Goal: Information Seeking & Learning: Learn about a topic

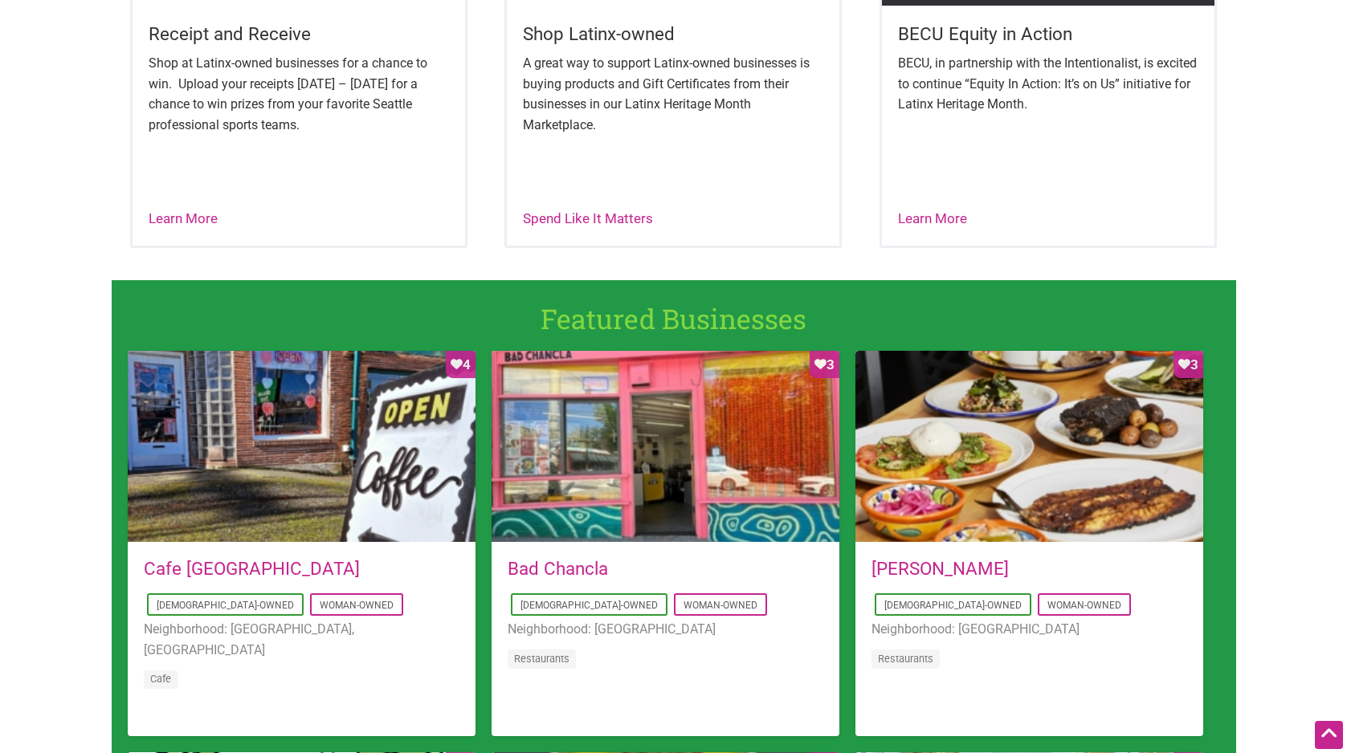
scroll to position [883, 0]
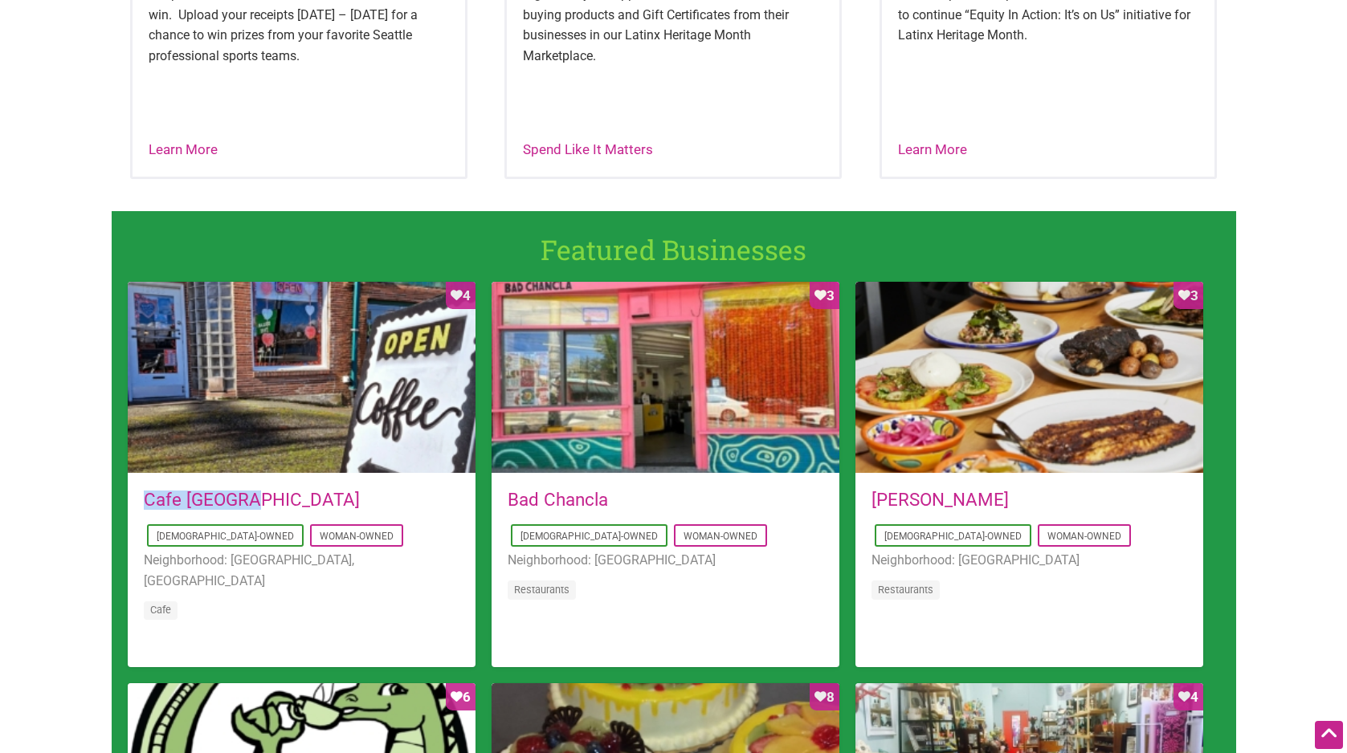
drag, startPoint x: 267, startPoint y: 503, endPoint x: 145, endPoint y: 502, distance: 122.1
click at [145, 504] on h5 "Cafe Dulzura" at bounding box center [302, 500] width 316 height 18
copy link "Cafe Dulzura"
drag, startPoint x: 618, startPoint y: 499, endPoint x: 507, endPoint y: 498, distance: 110.8
click at [508, 498] on h5 "Bad Chancla" at bounding box center [666, 500] width 316 height 18
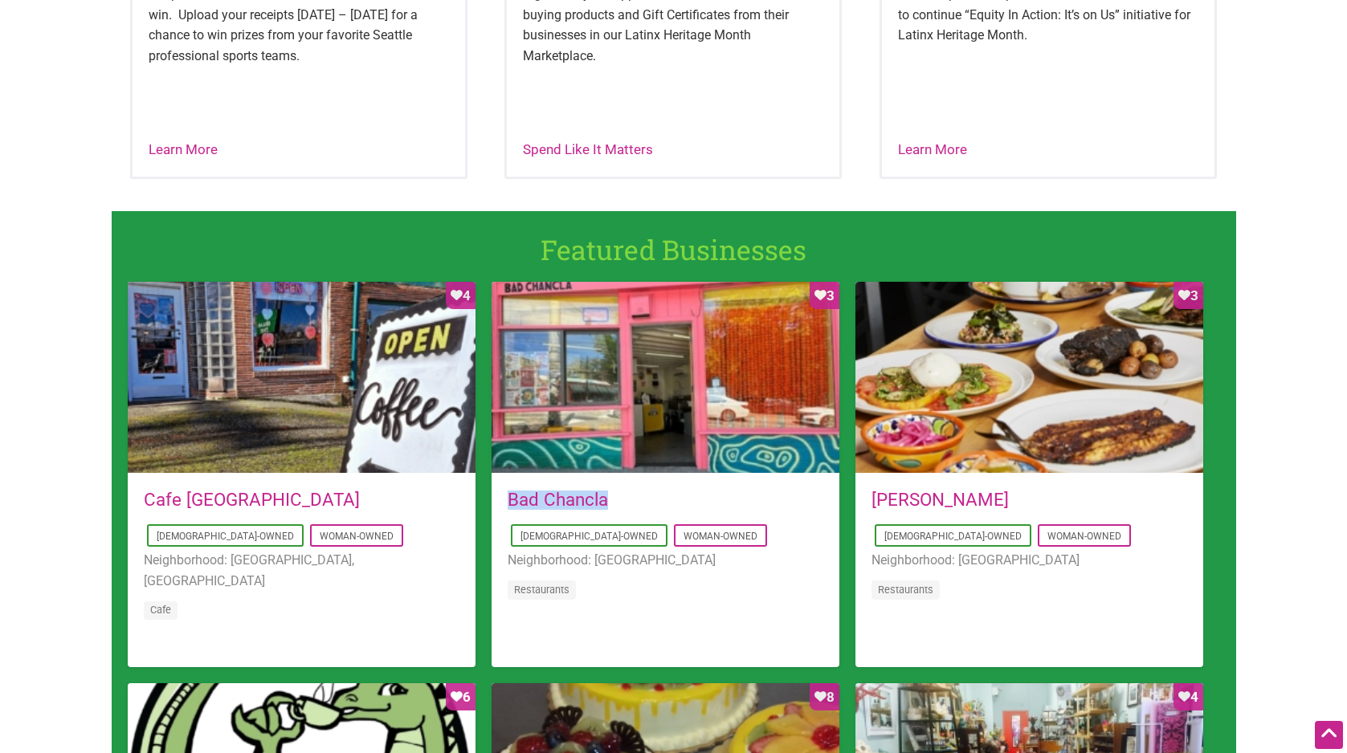
copy link "Bad Chancla"
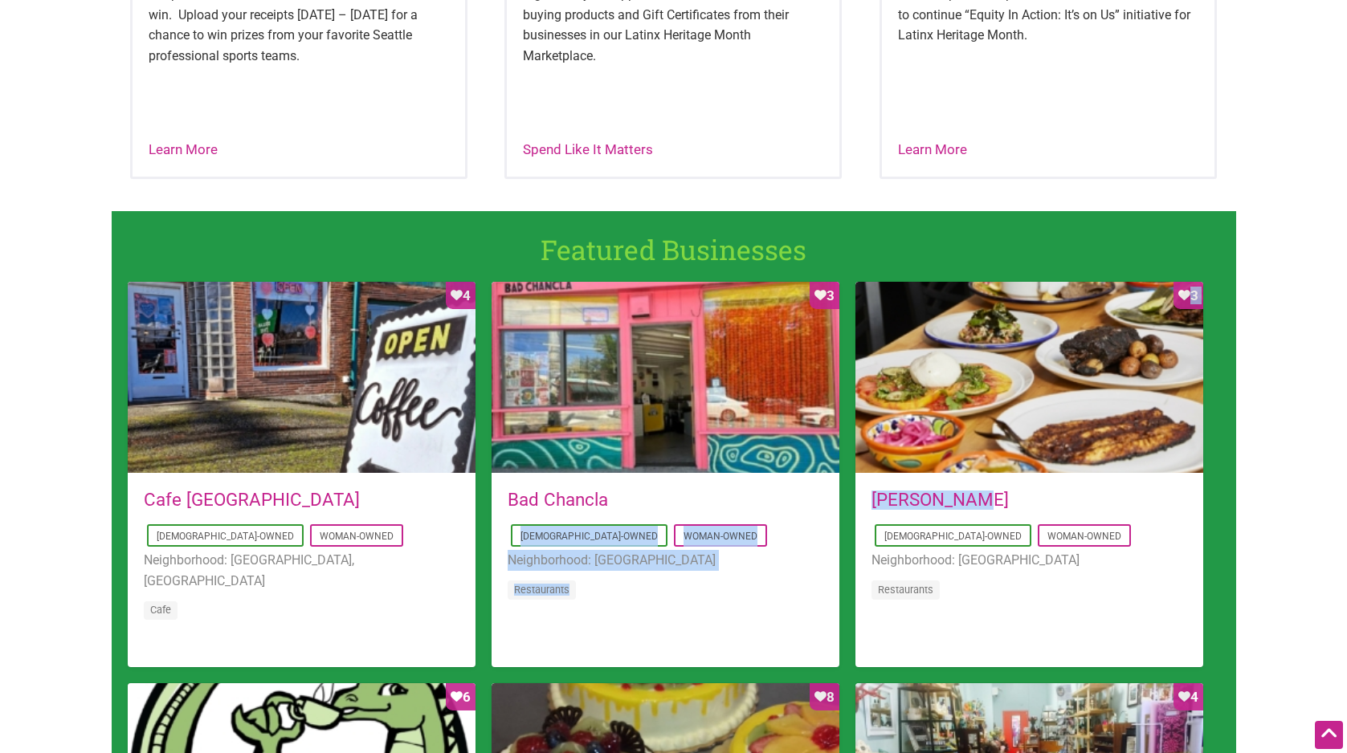
drag, startPoint x: 941, startPoint y: 498, endPoint x: 834, endPoint y: 495, distance: 106.9
click at [814, 500] on div "Favorite Count 4 2025-08-14 09:03:42 Cafe Dulzura Latino-Owned Woman-Owned Neig…" at bounding box center [674, 683] width 1124 height 803
click at [1075, 501] on h5 "Maiz Molino" at bounding box center [1029, 500] width 316 height 18
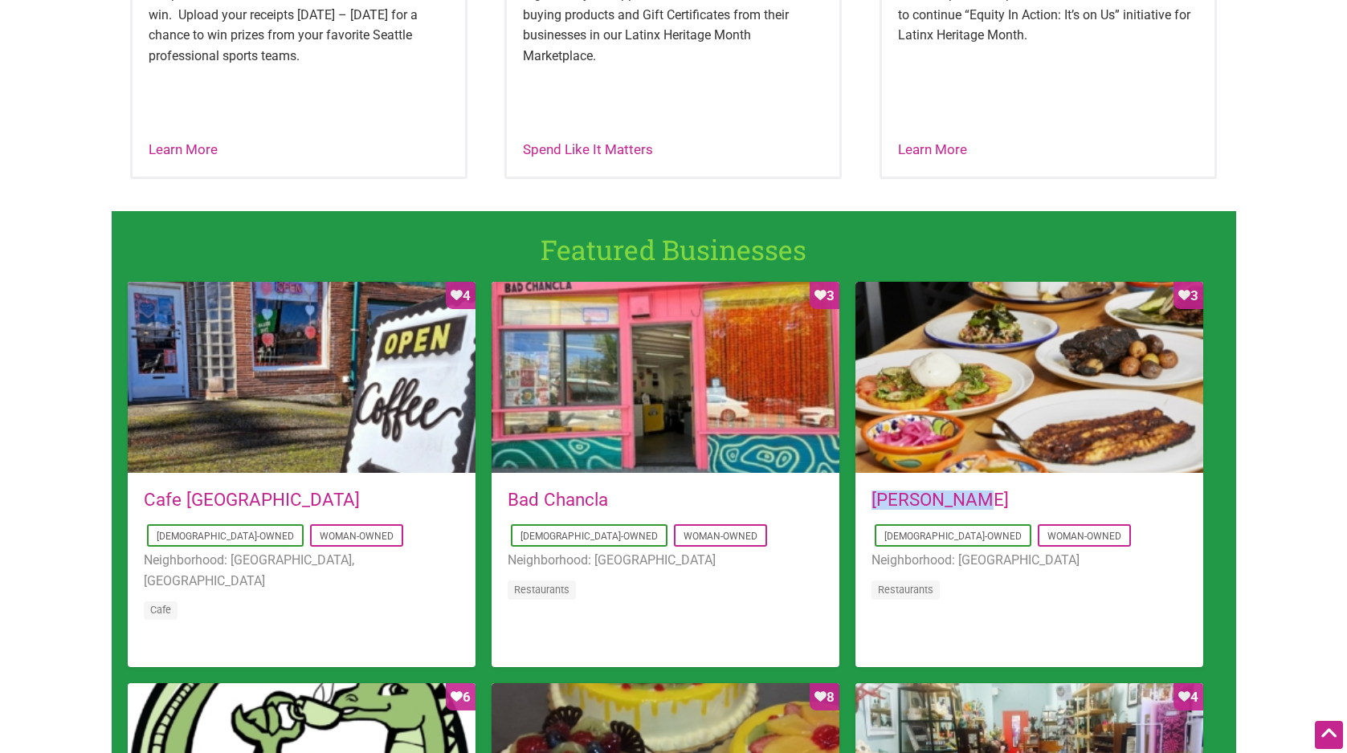
drag, startPoint x: 1004, startPoint y: 500, endPoint x: 877, endPoint y: 501, distance: 126.9
click at [877, 501] on h5 "Maiz Molino" at bounding box center [1029, 500] width 316 height 18
copy link "Maiz Molino"
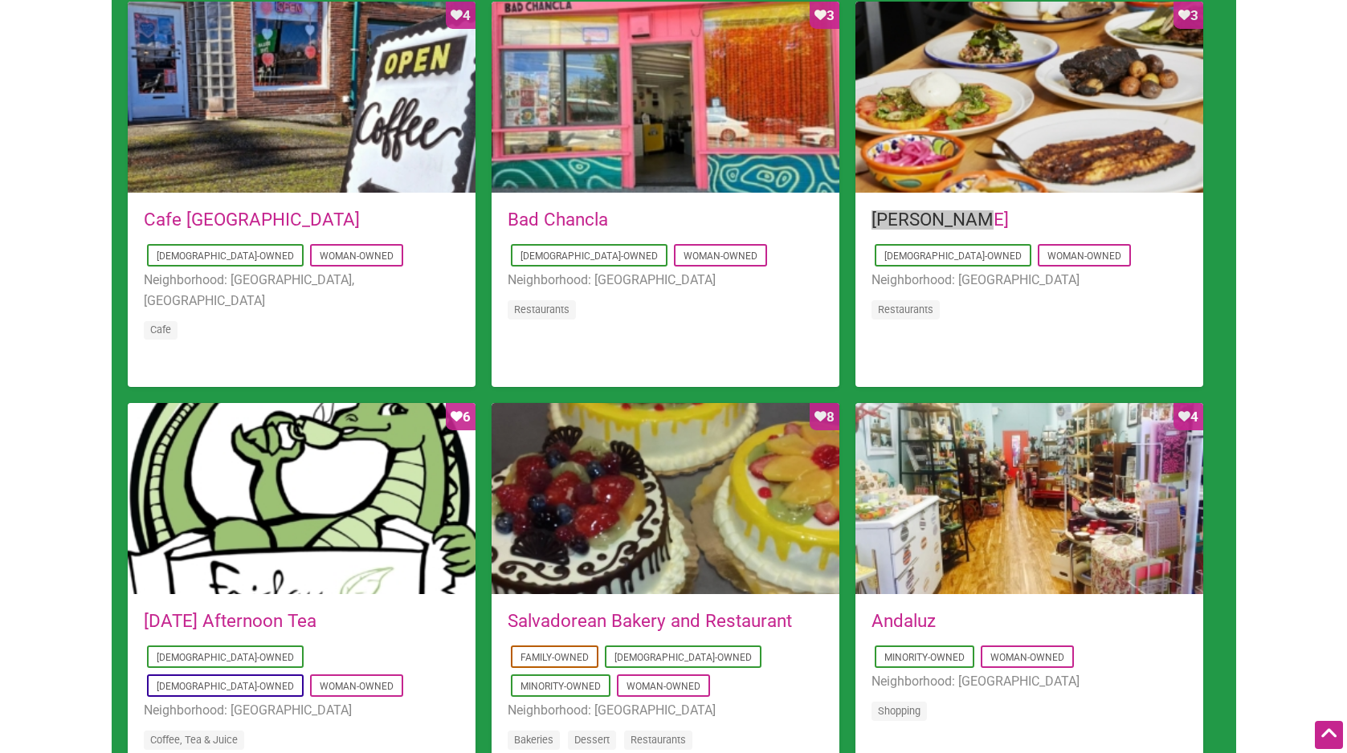
scroll to position [1365, 0]
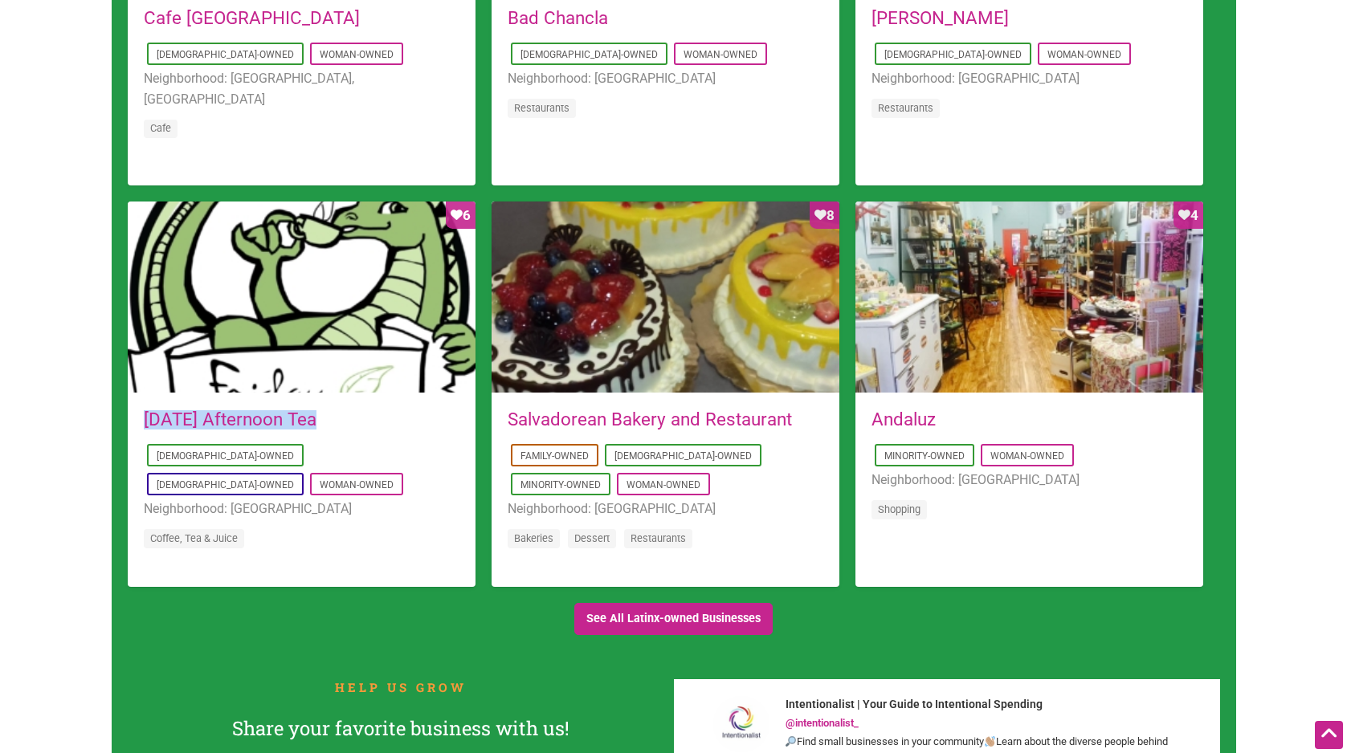
drag, startPoint x: 320, startPoint y: 420, endPoint x: 145, endPoint y: 422, distance: 175.1
click at [145, 422] on h5 "Friday Afternoon Tea" at bounding box center [302, 419] width 316 height 18
copy link "Friday Afternoon Tea"
drag, startPoint x: 800, startPoint y: 414, endPoint x: 494, endPoint y: 426, distance: 306.2
click at [494, 426] on div "2018-07-10 01:12:04 Salvadorean Bakery and Restaurant Family-Owned Latino-Owned…" at bounding box center [666, 489] width 348 height 191
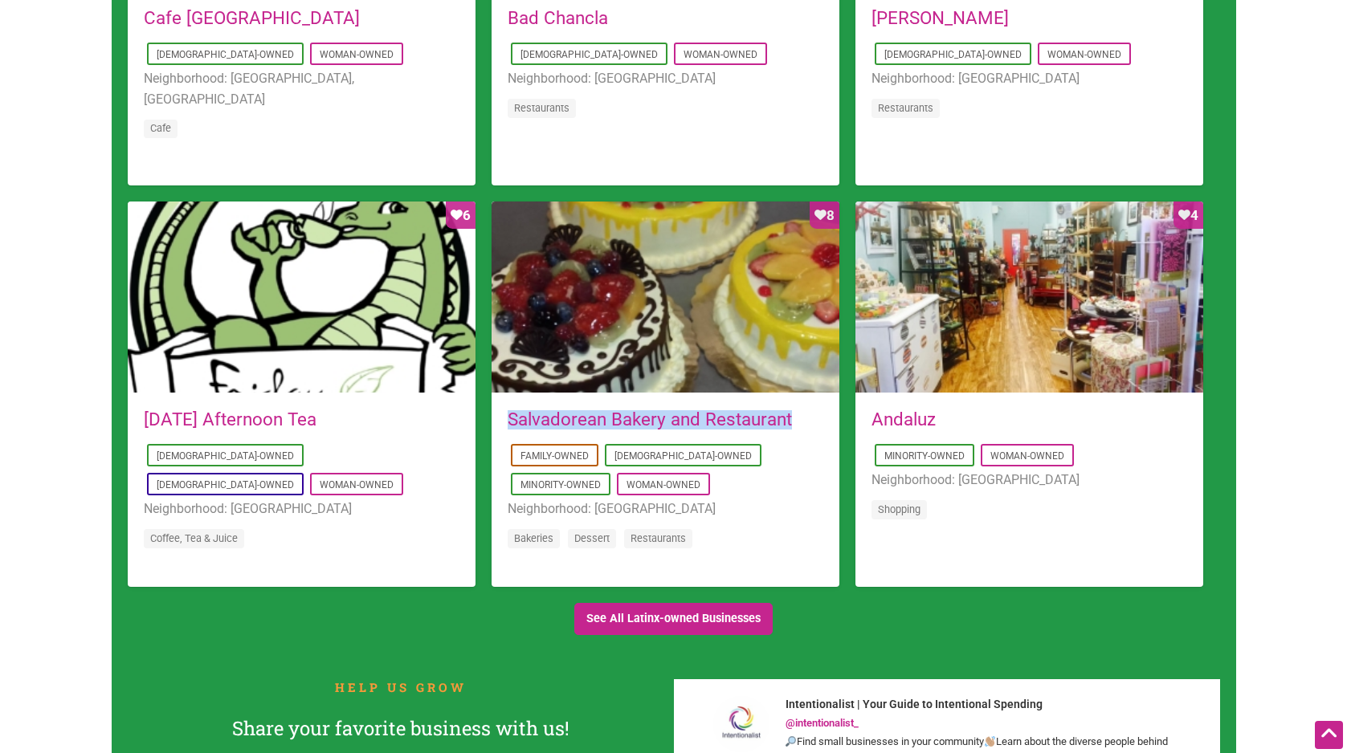
copy link "Salvadorean Bakery and Restaurant"
drag, startPoint x: 954, startPoint y: 417, endPoint x: 876, endPoint y: 418, distance: 77.9
click at [876, 418] on h5 "Andaluz" at bounding box center [1029, 419] width 316 height 18
copy link "Andaluz"
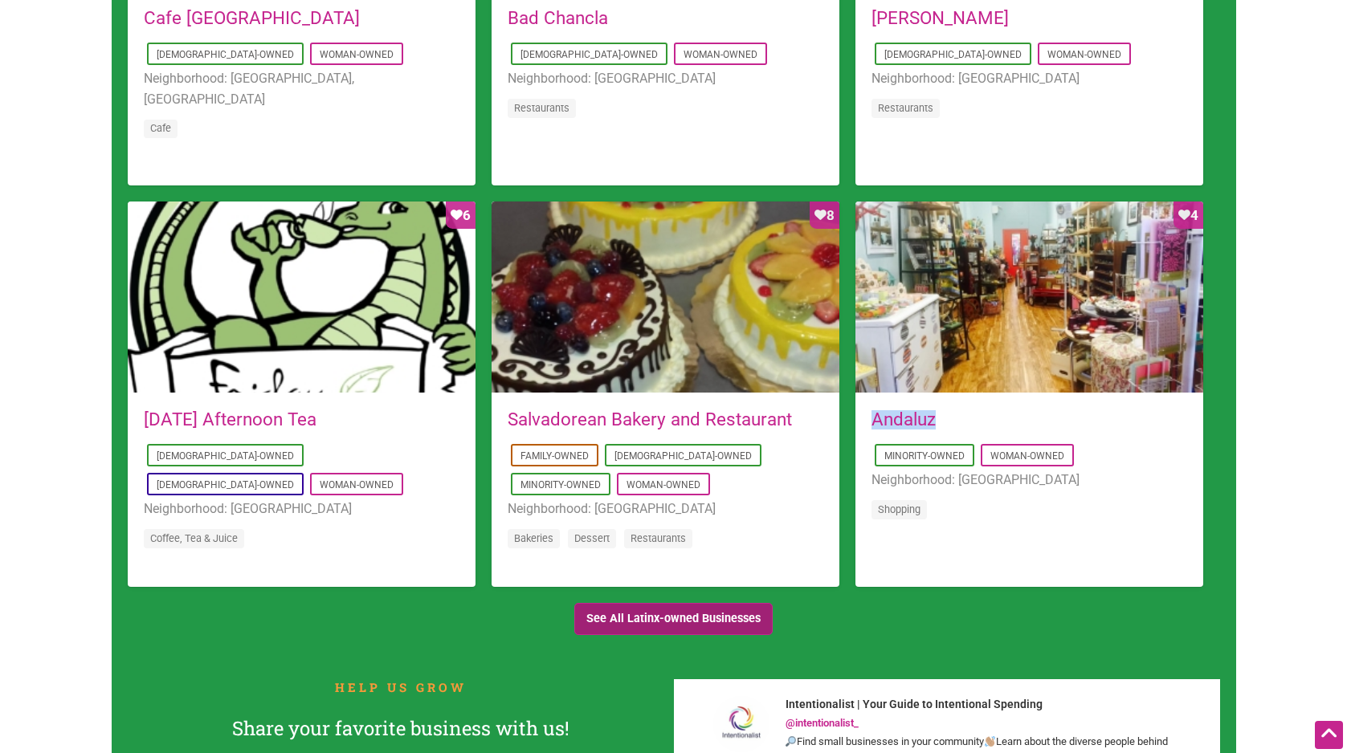
click at [696, 623] on link "See All Latinx-owned Businesses" at bounding box center [673, 619] width 199 height 33
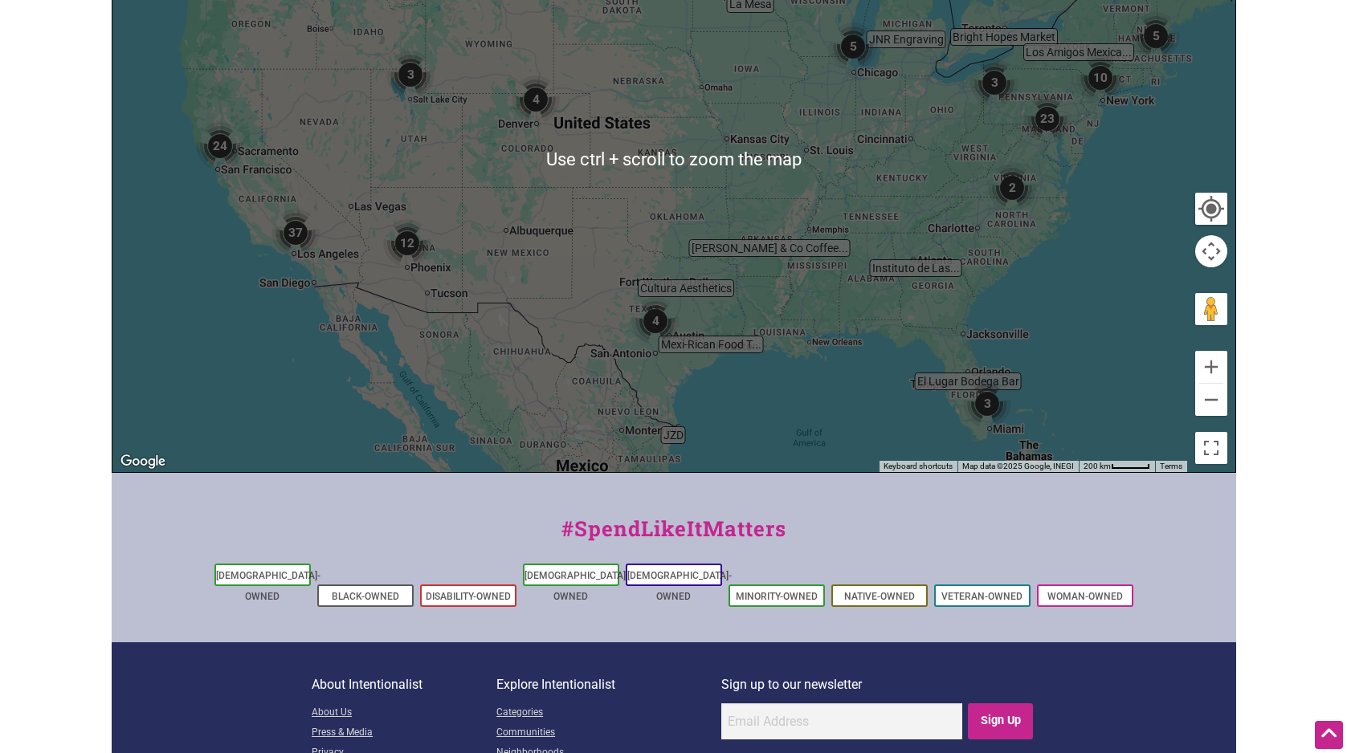
scroll to position [584, 0]
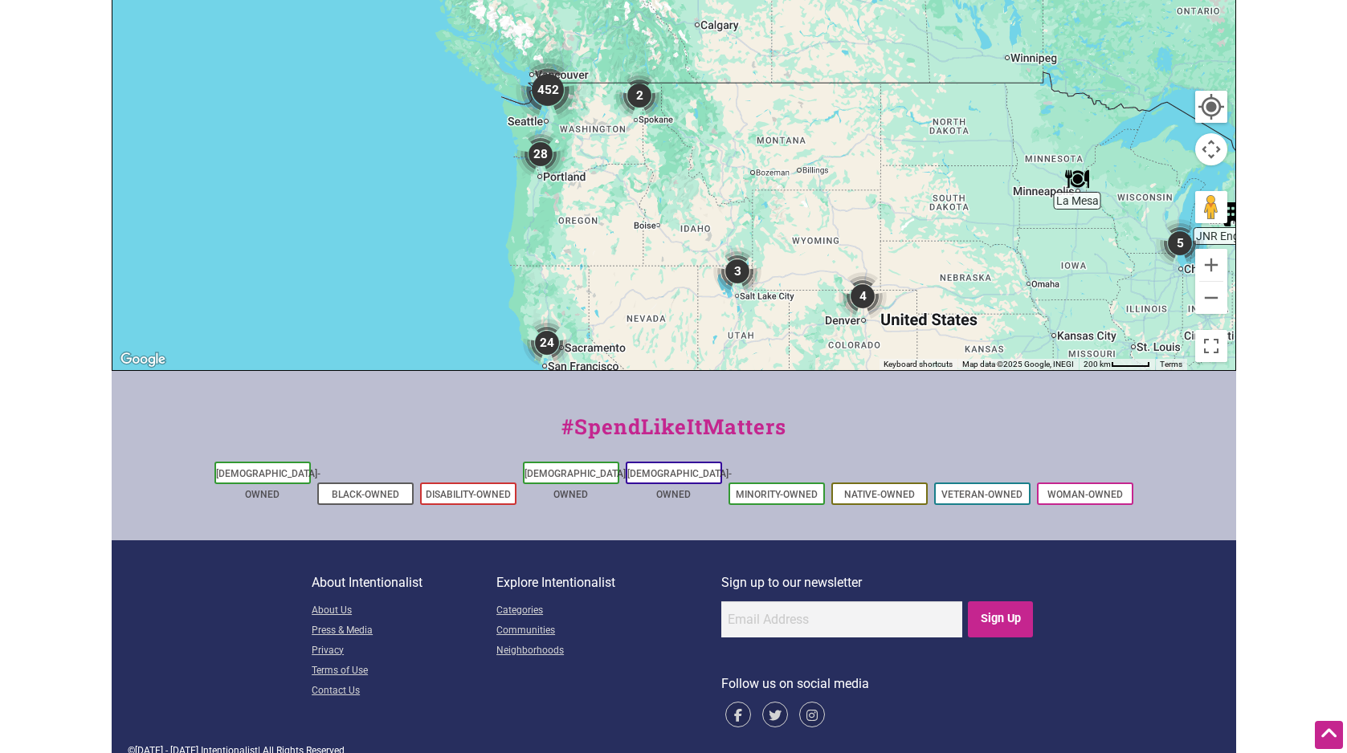
drag, startPoint x: 412, startPoint y: 192, endPoint x: 745, endPoint y: 524, distance: 470.2
click at [745, 524] on div "Intentionalist Spend like it matters 0 Add a Business Map Blog Store Offers Int…" at bounding box center [674, 95] width 1124 height 1358
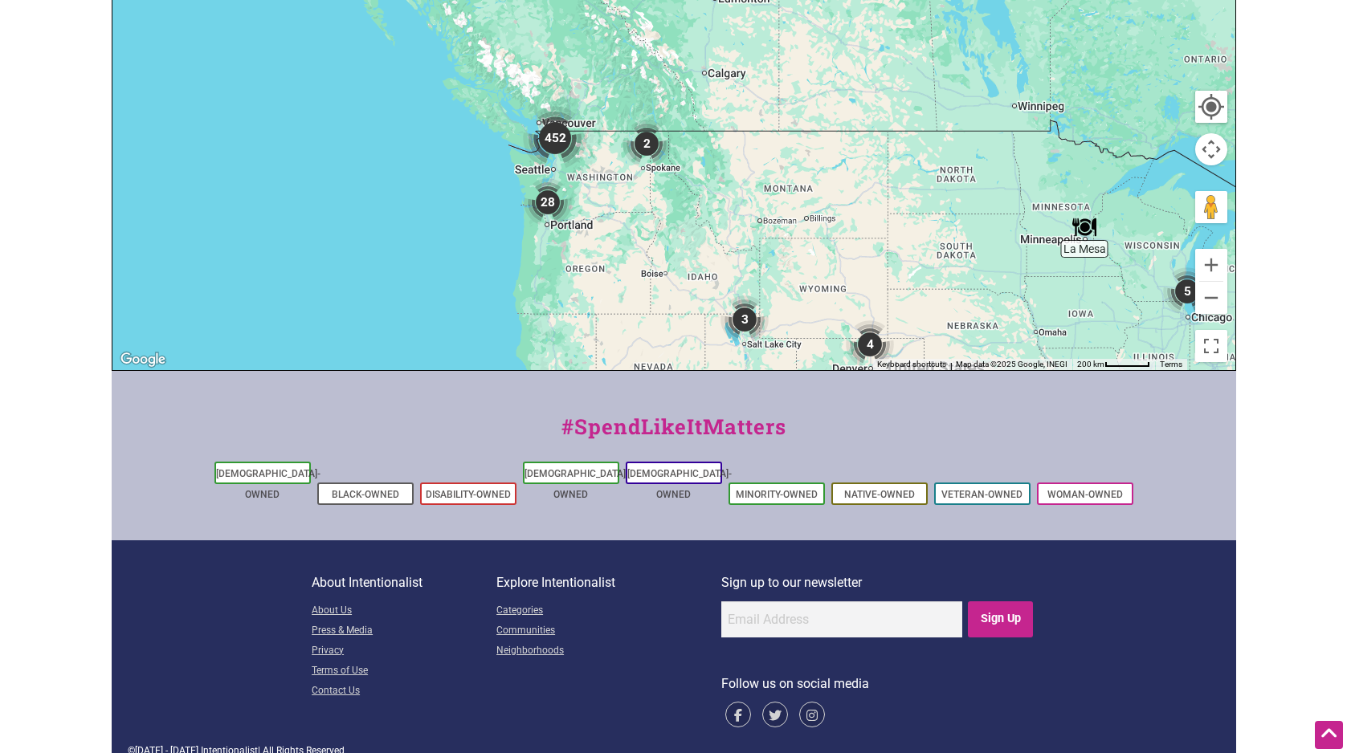
click at [561, 141] on img "452" at bounding box center [555, 138] width 64 height 64
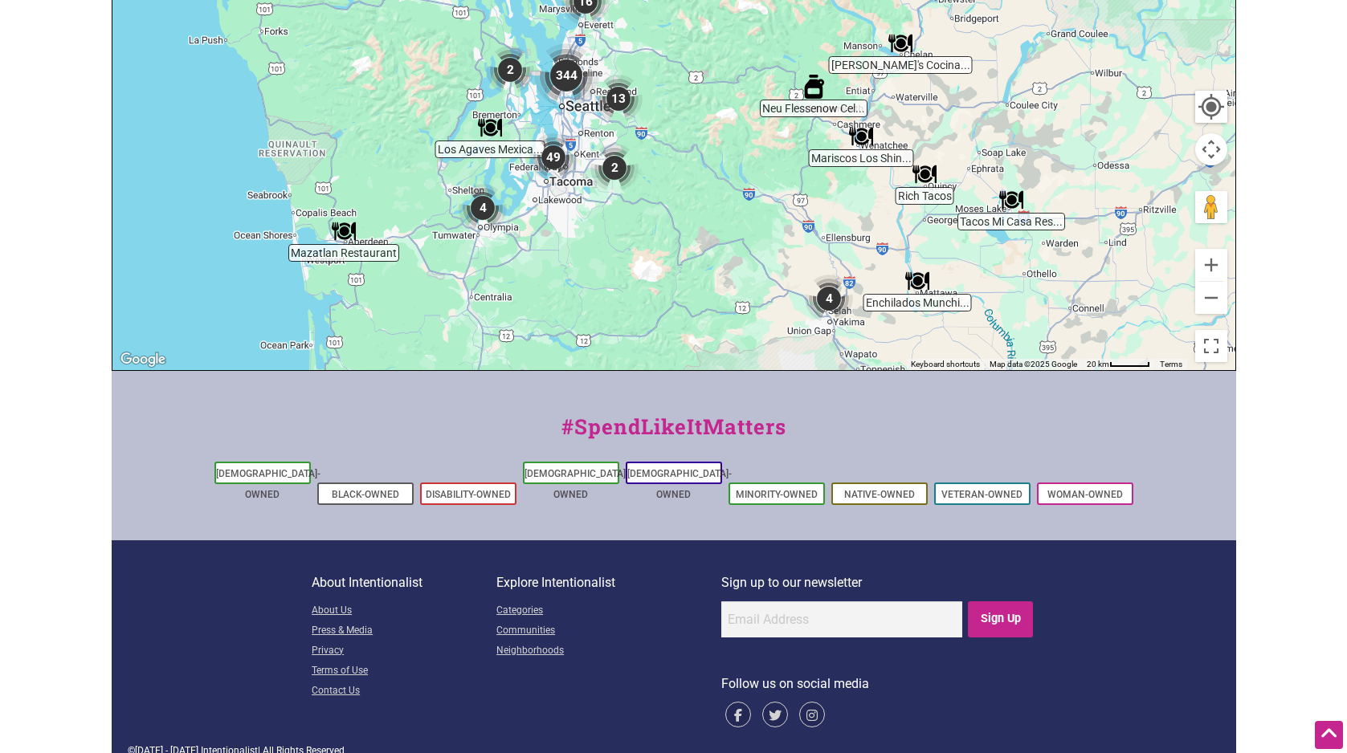
drag, startPoint x: 709, startPoint y: 74, endPoint x: 751, endPoint y: 190, distance: 123.0
click at [751, 190] on div "To navigate, press the arrow keys." at bounding box center [673, 57] width 1123 height 625
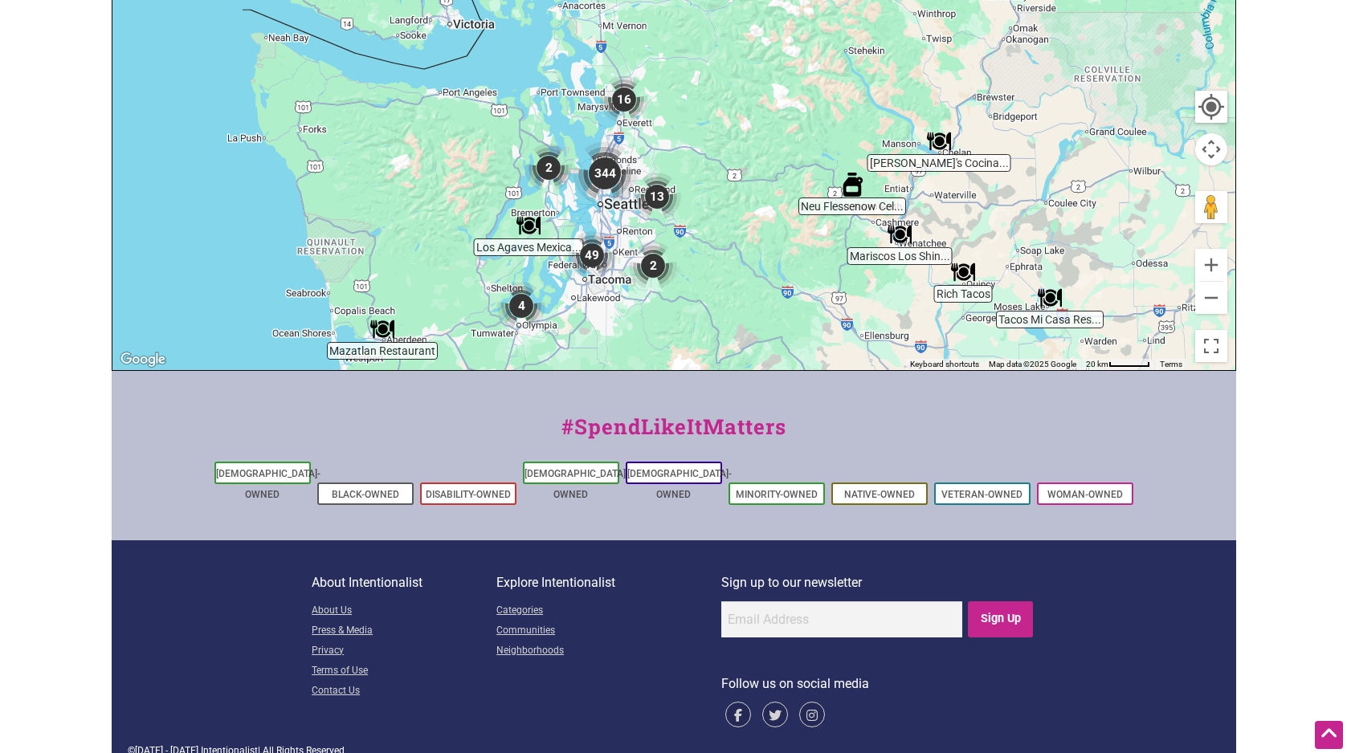
click at [603, 174] on img "344" at bounding box center [605, 173] width 64 height 64
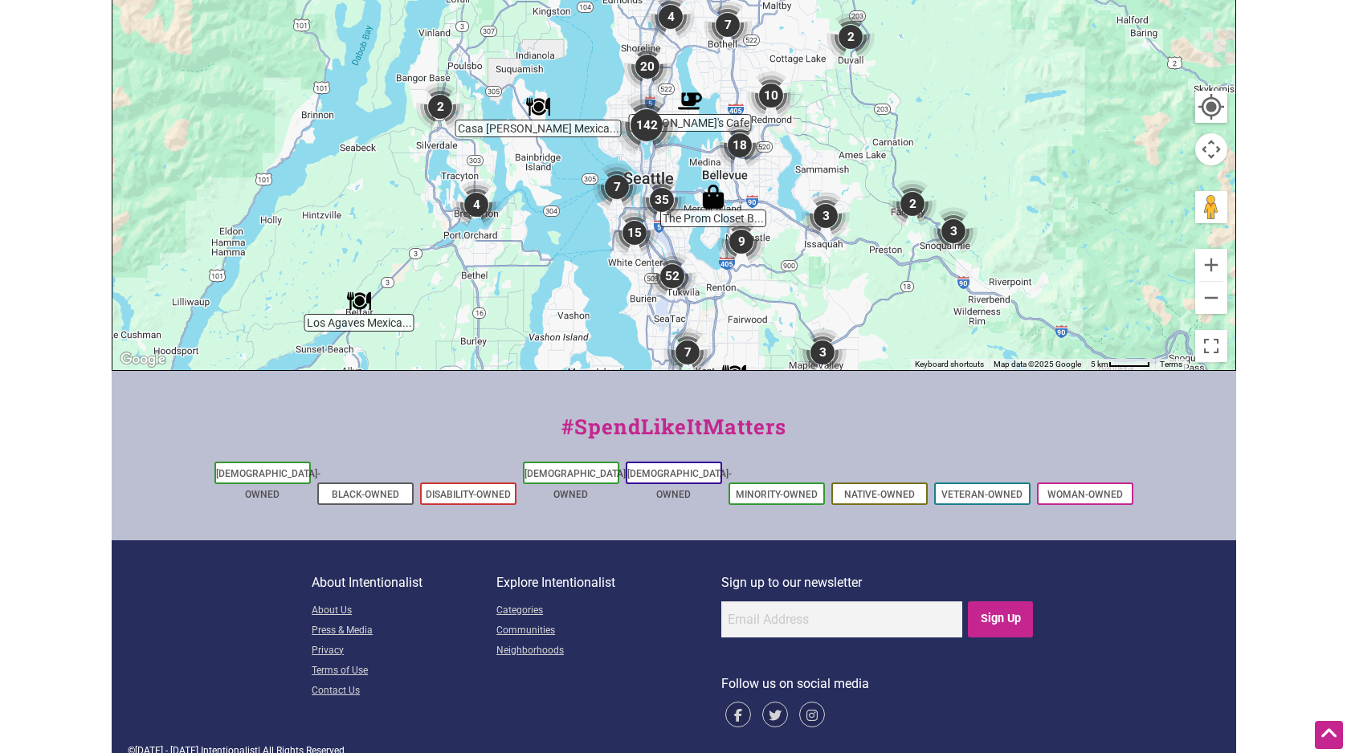
drag, startPoint x: 867, startPoint y: 100, endPoint x: 772, endPoint y: 169, distance: 117.9
click at [822, 200] on img "3" at bounding box center [826, 216] width 48 height 48
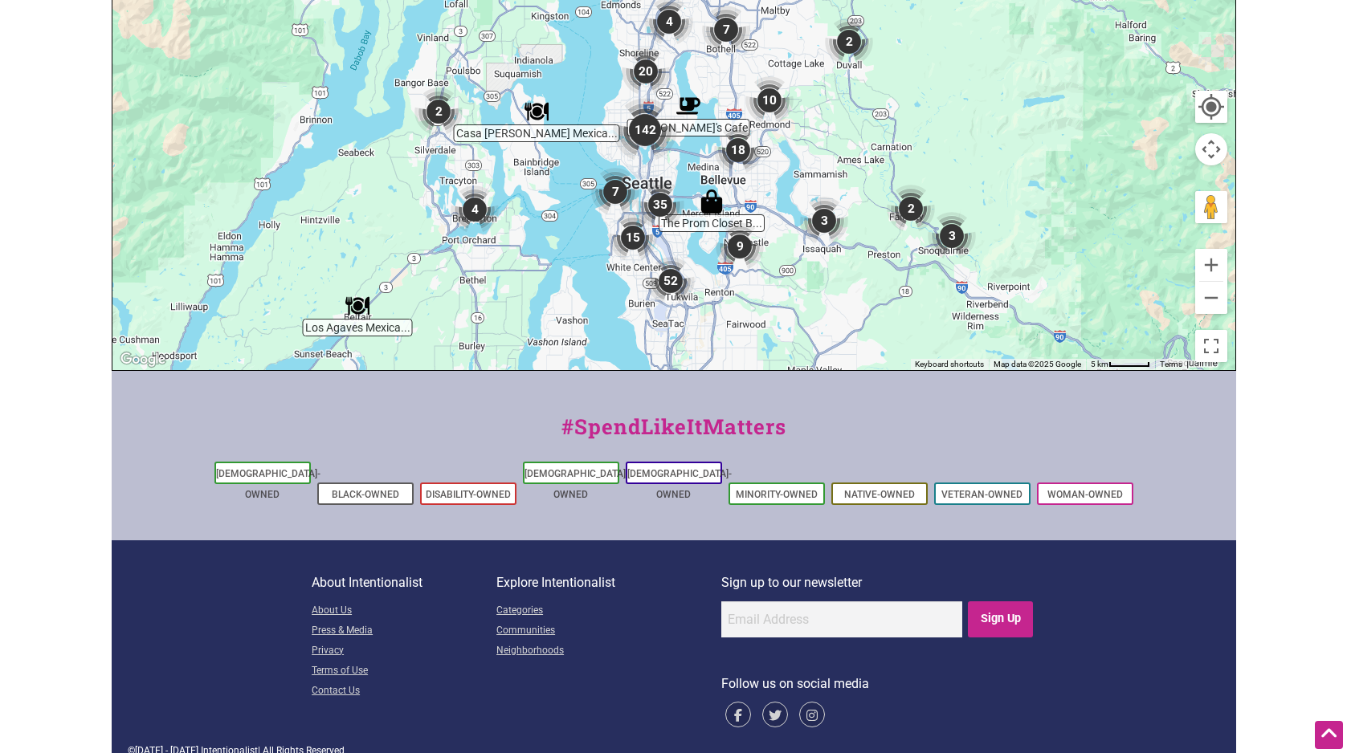
click at [642, 132] on img "142" at bounding box center [645, 130] width 64 height 64
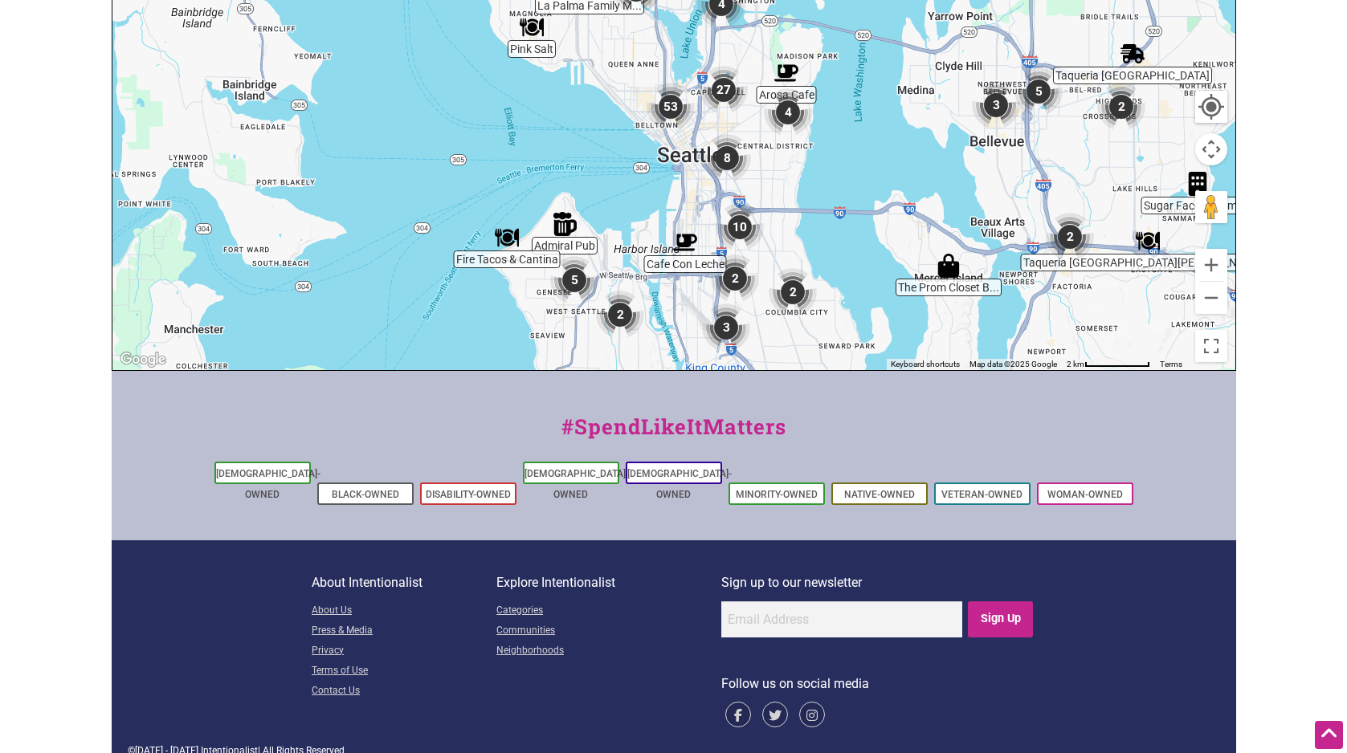
drag, startPoint x: 876, startPoint y: 163, endPoint x: 847, endPoint y: 159, distance: 29.2
click at [847, 159] on div "To navigate, press the arrow keys." at bounding box center [673, 57] width 1123 height 625
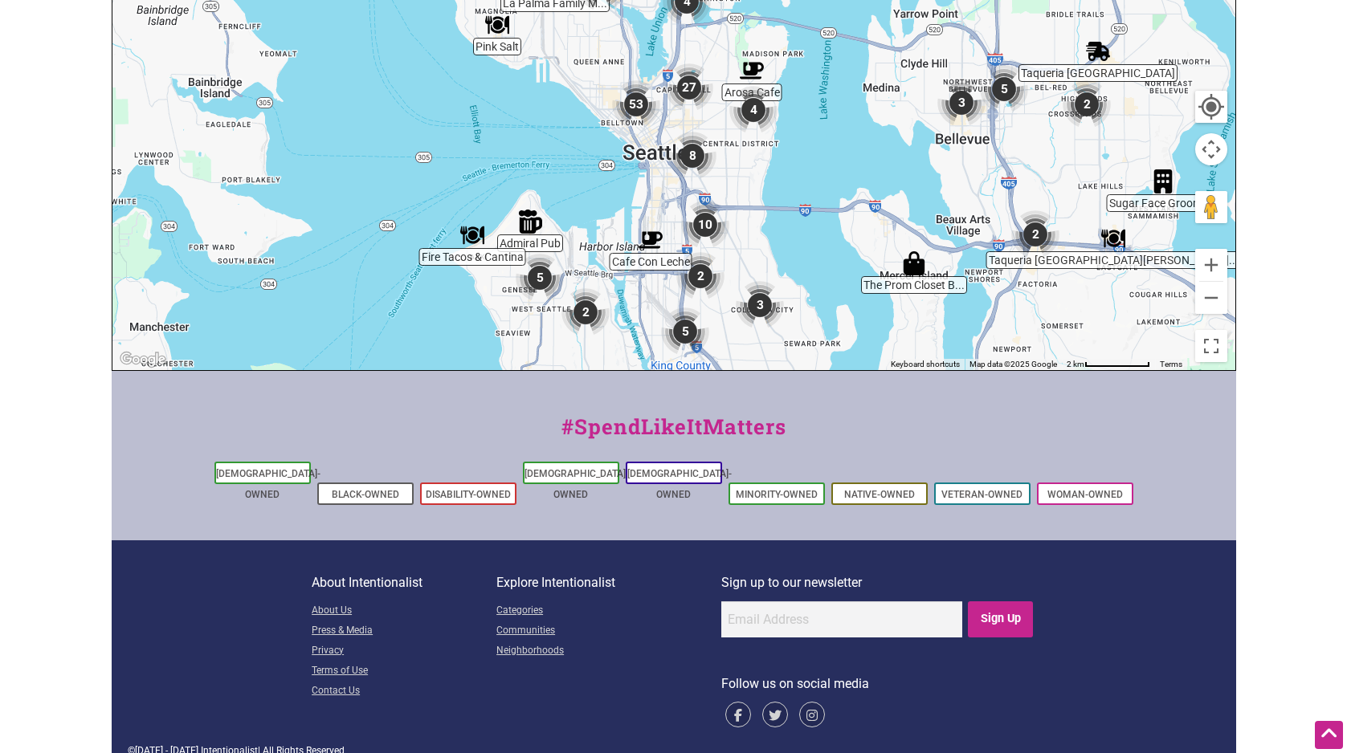
click at [686, 93] on img "27" at bounding box center [689, 87] width 48 height 48
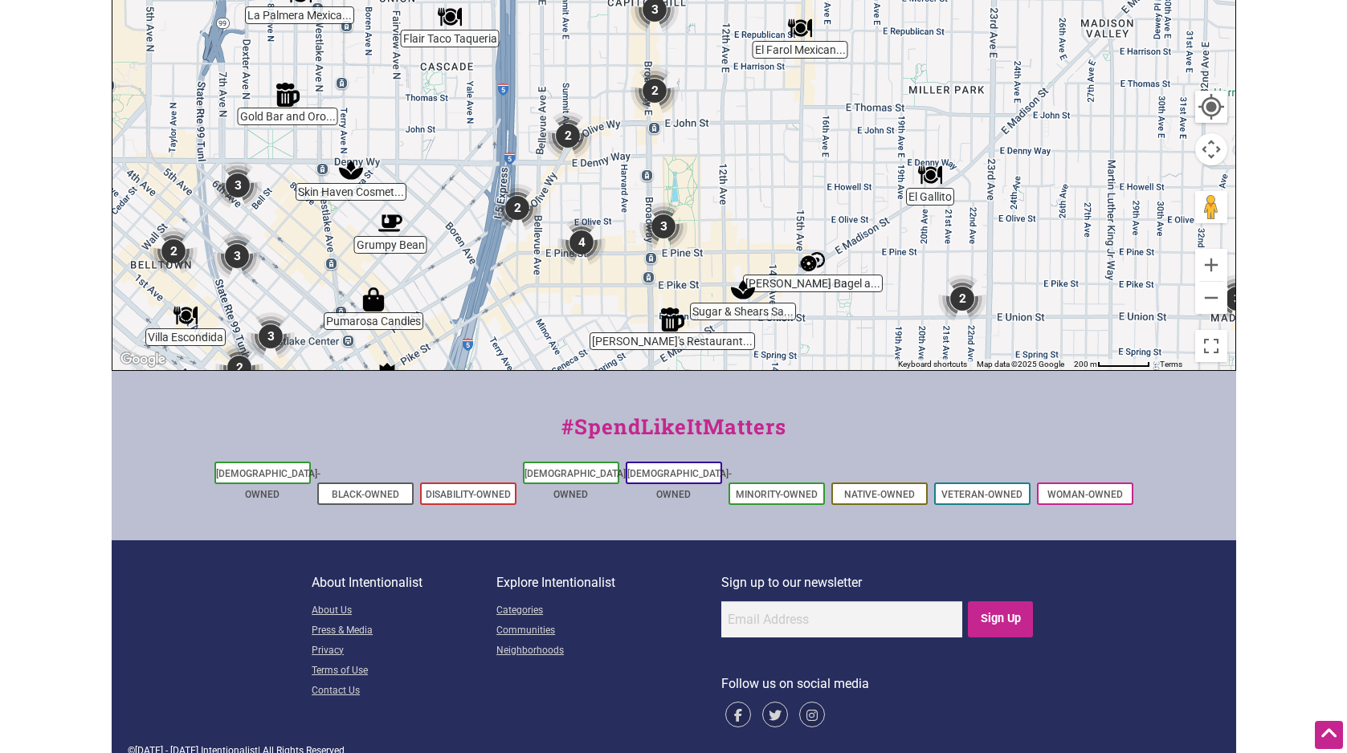
drag, startPoint x: 708, startPoint y: 57, endPoint x: 762, endPoint y: 189, distance: 142.6
click at [762, 189] on div "To navigate, press the arrow keys." at bounding box center [673, 57] width 1123 height 625
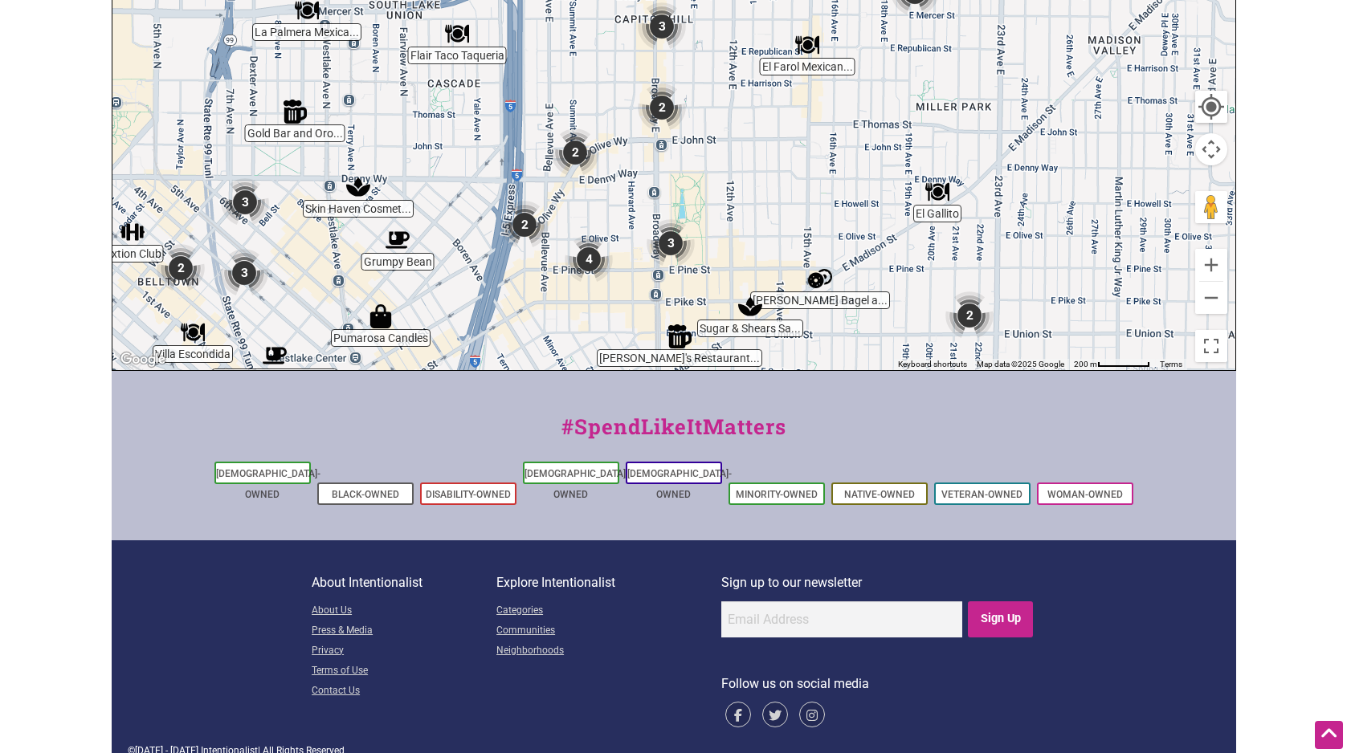
click at [673, 113] on img "2" at bounding box center [662, 108] width 48 height 48
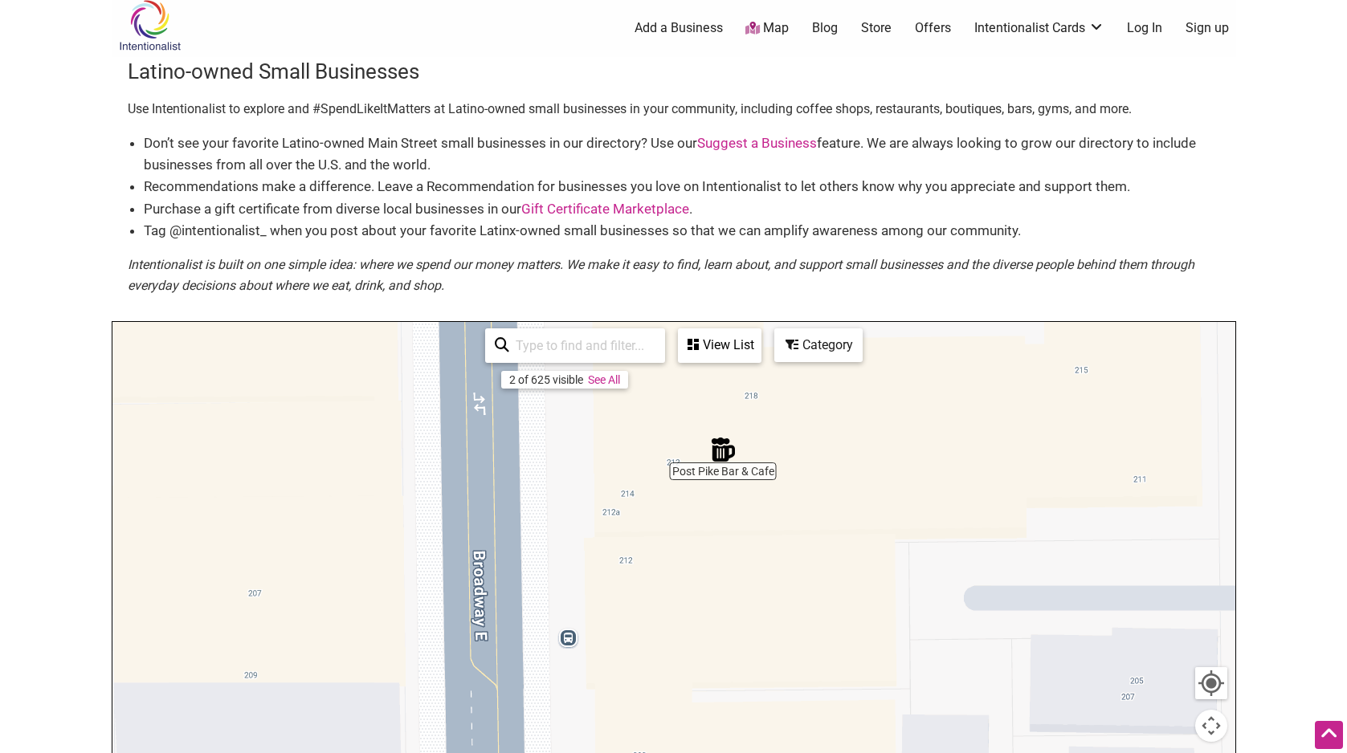
scroll to position [0, 0]
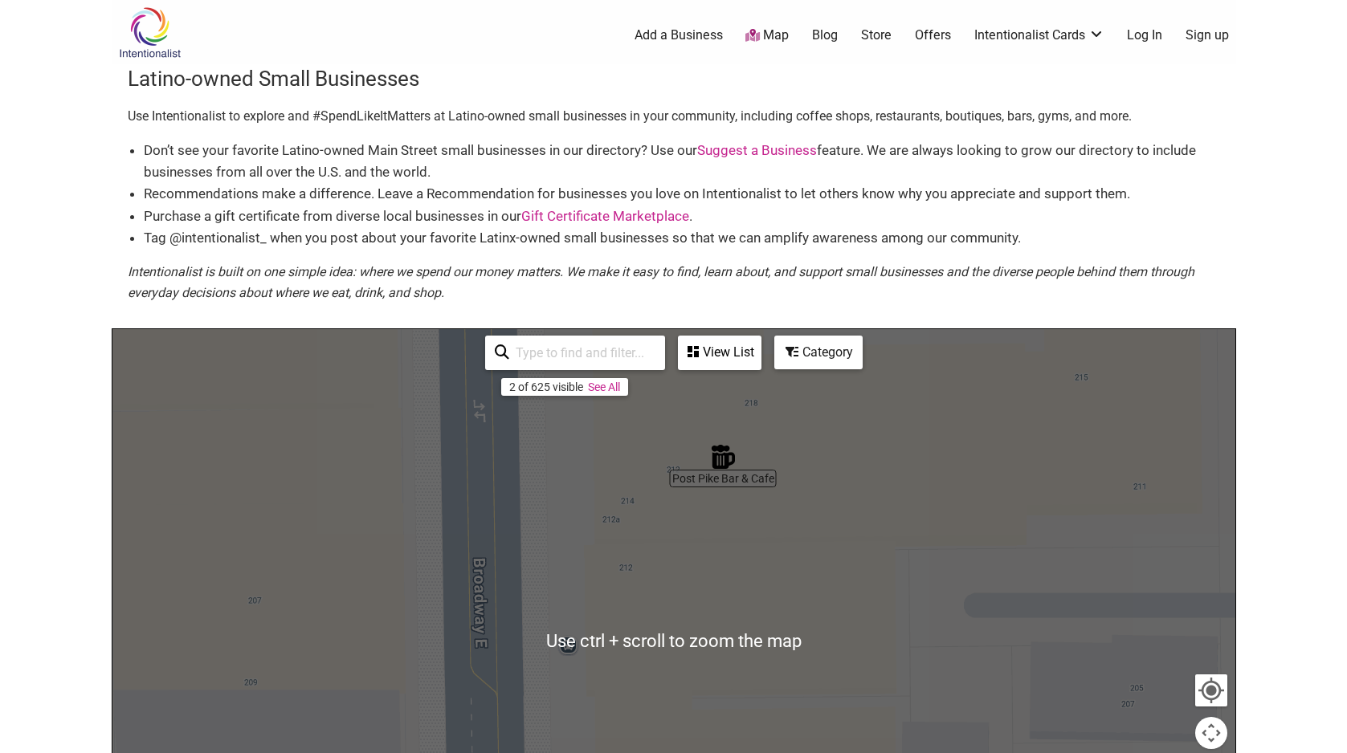
click at [723, 351] on div "View List" at bounding box center [719, 352] width 80 height 31
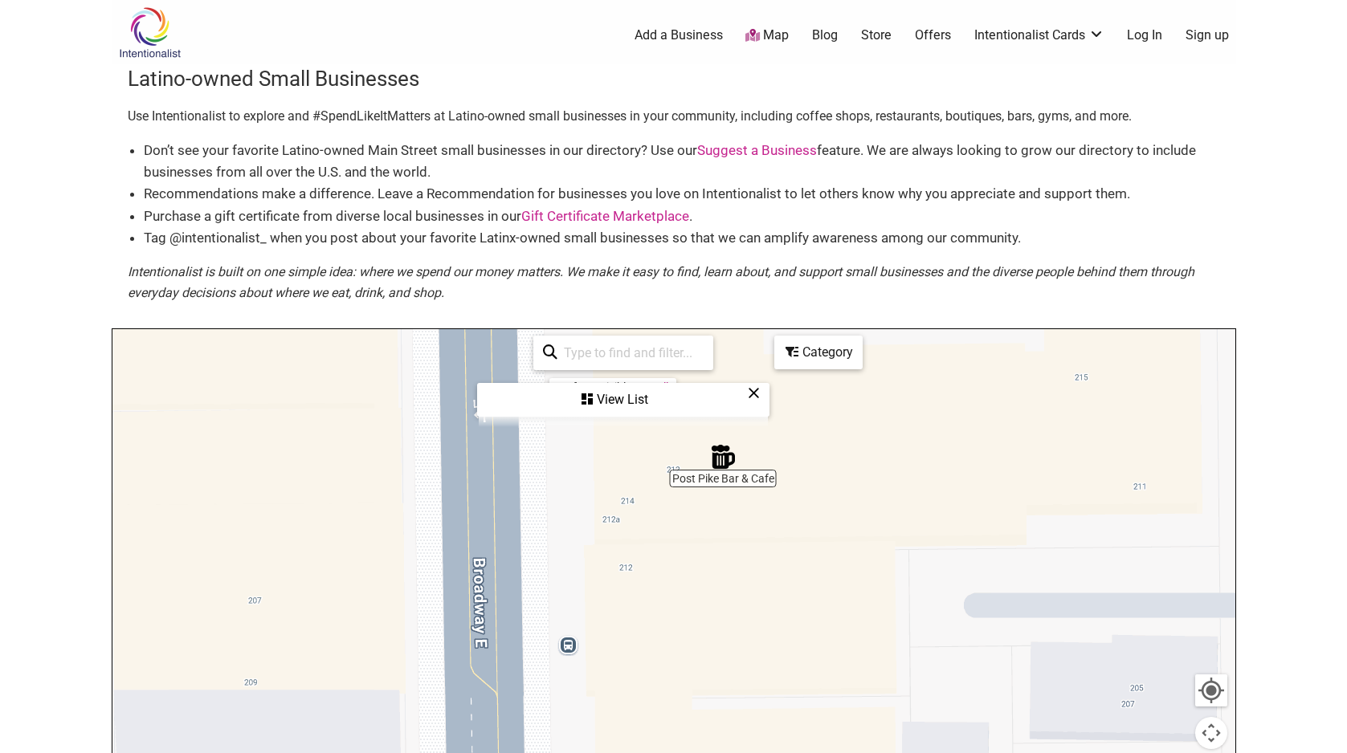
click at [633, 398] on div "View List" at bounding box center [623, 400] width 289 height 31
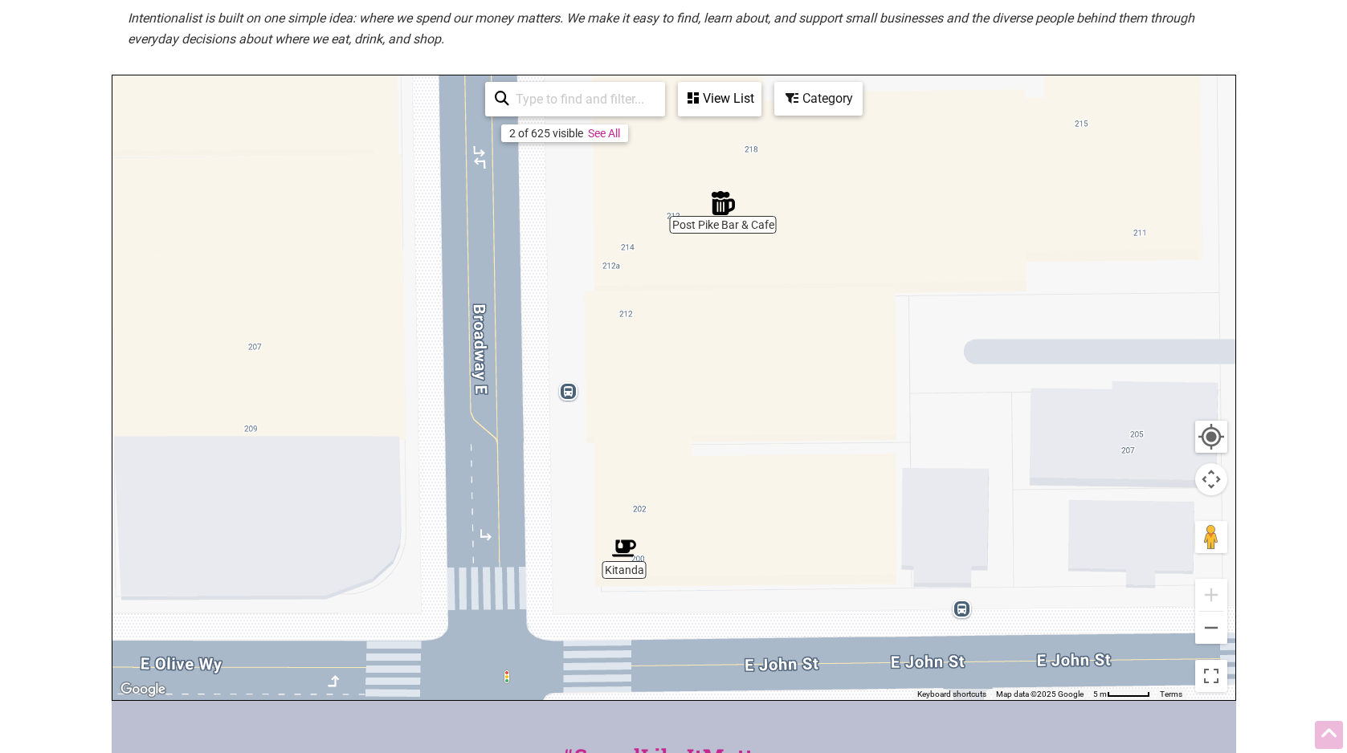
scroll to position [321, 0]
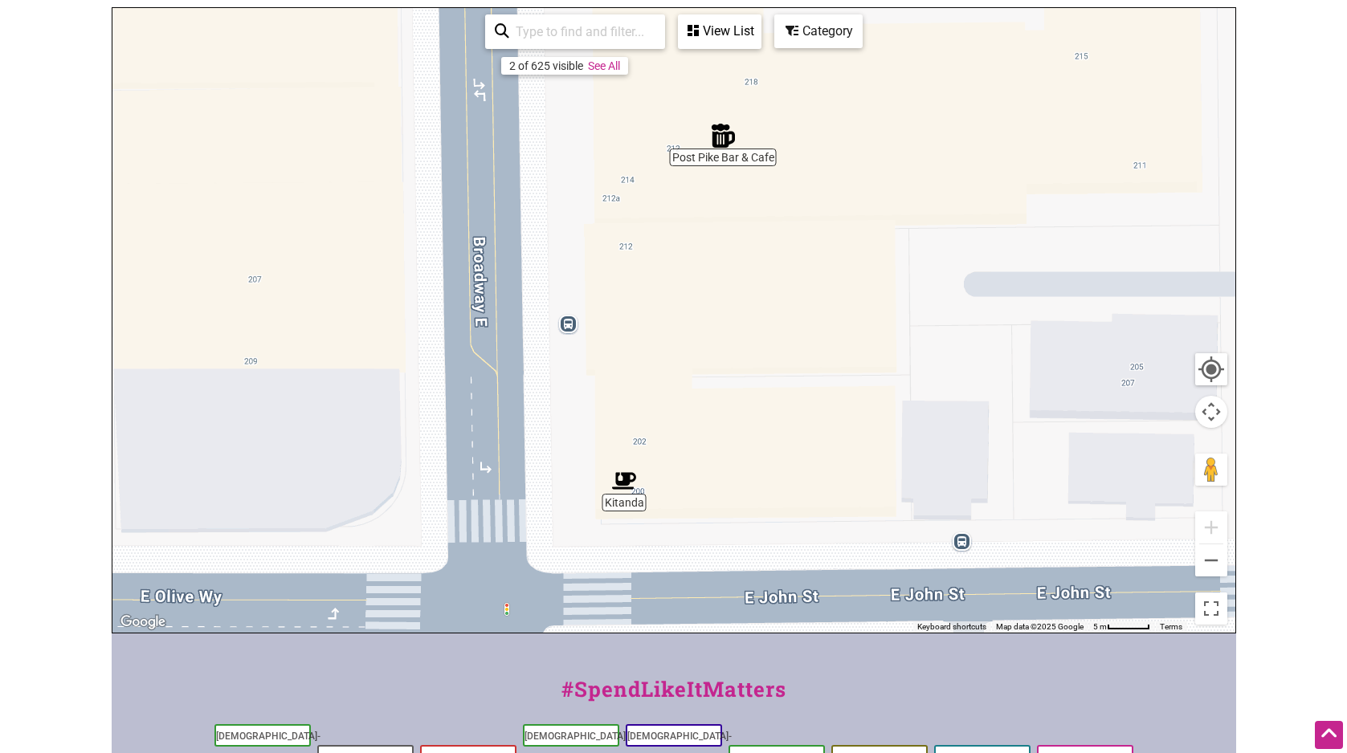
click at [726, 41] on div "View List" at bounding box center [719, 31] width 80 height 31
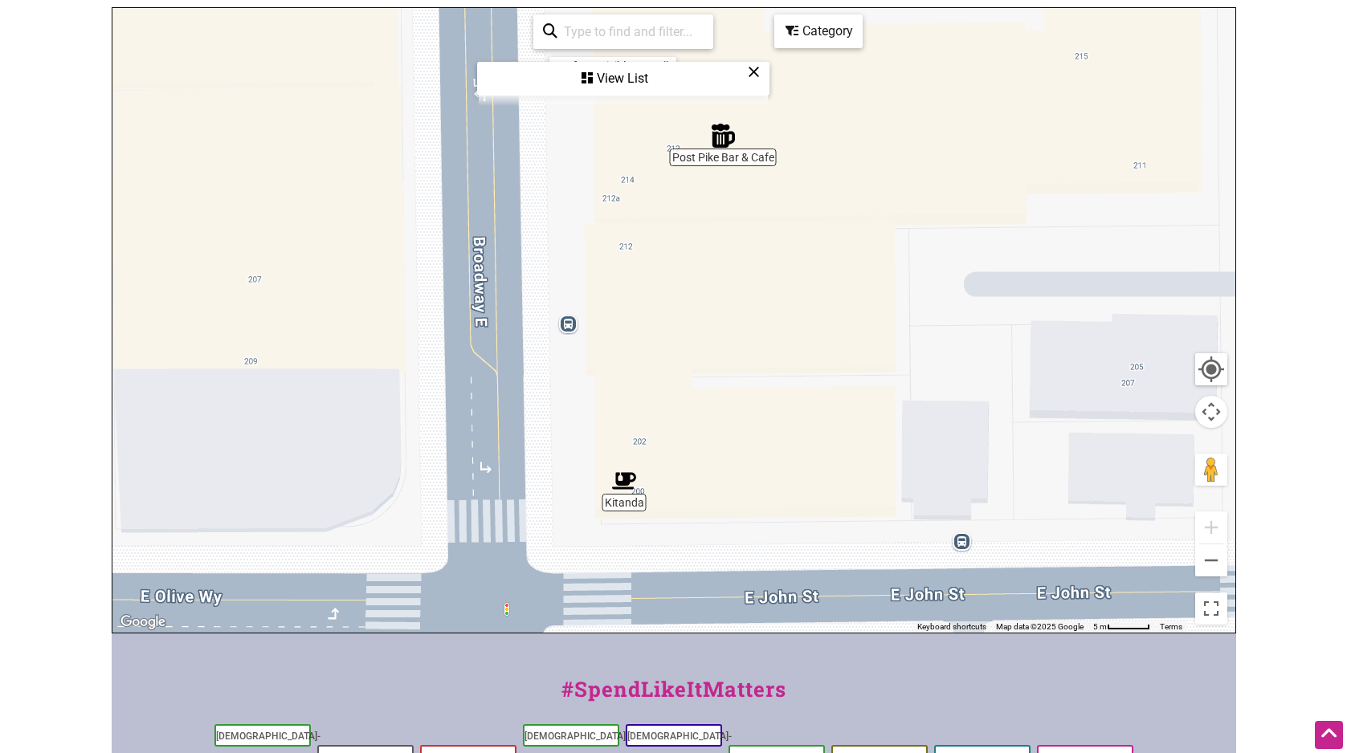
click at [598, 72] on div "View List" at bounding box center [623, 78] width 289 height 31
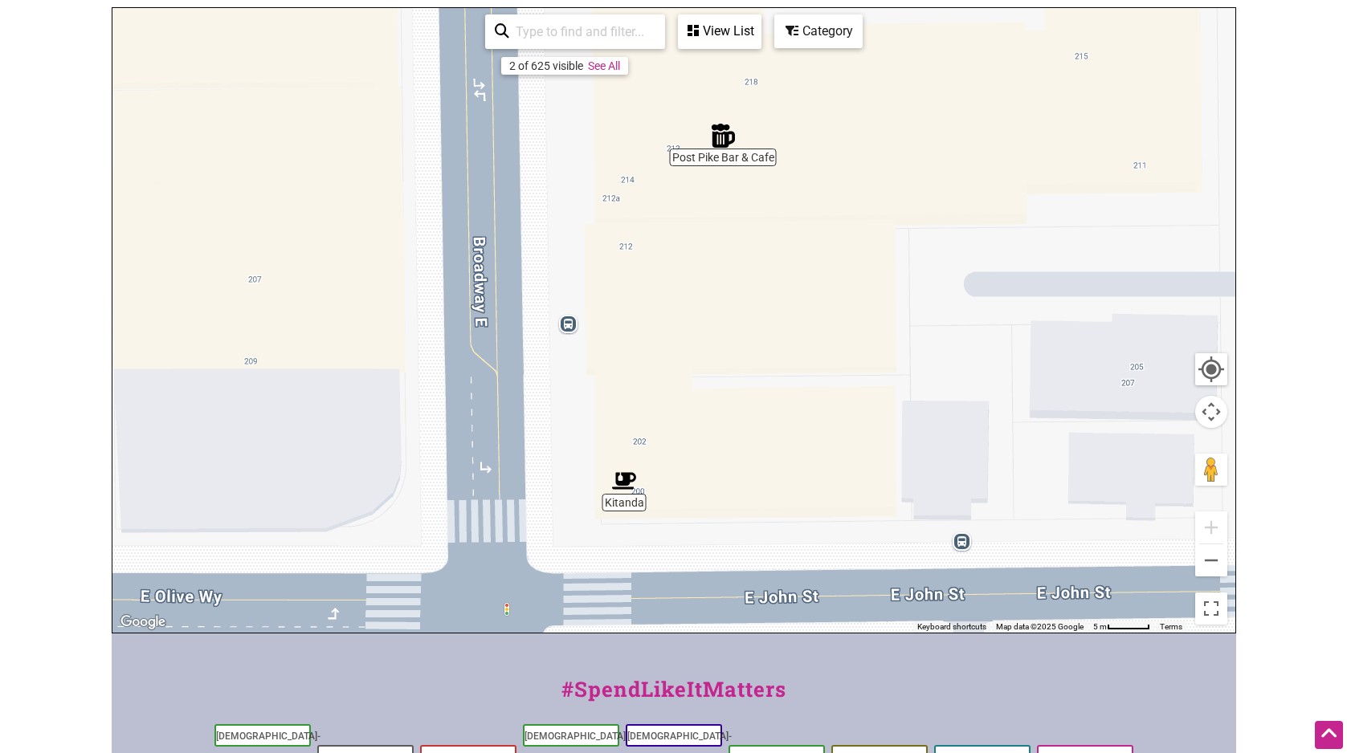
click at [735, 34] on div "View List" at bounding box center [719, 31] width 80 height 31
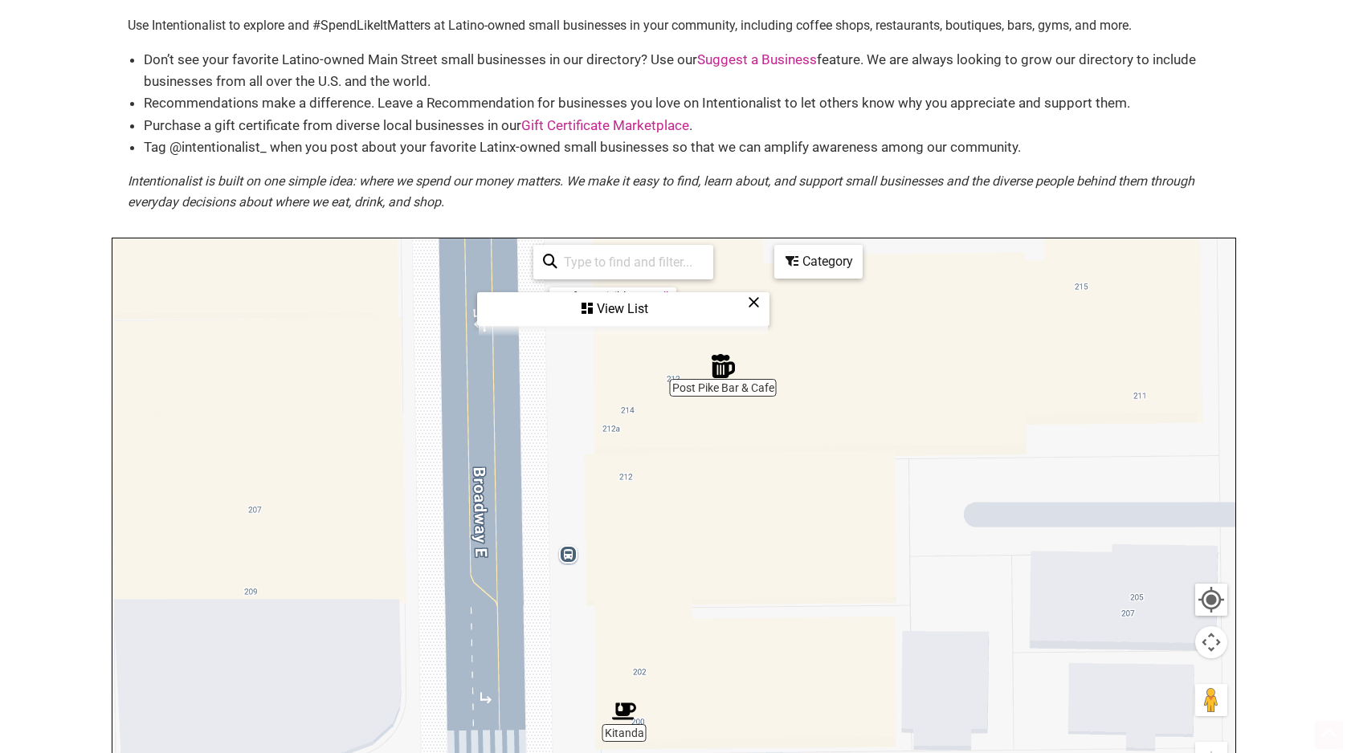
scroll to position [241, 0]
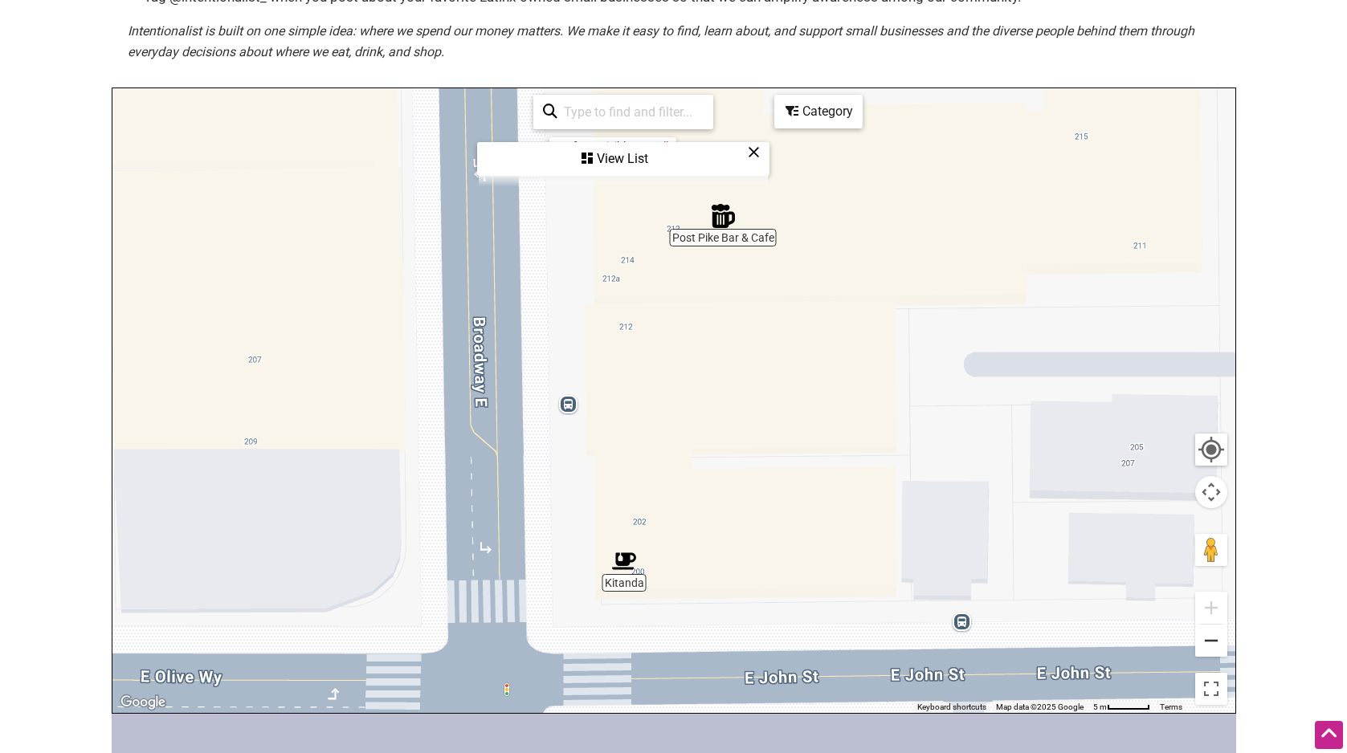
click at [1218, 655] on button "Zoom out" at bounding box center [1211, 641] width 32 height 32
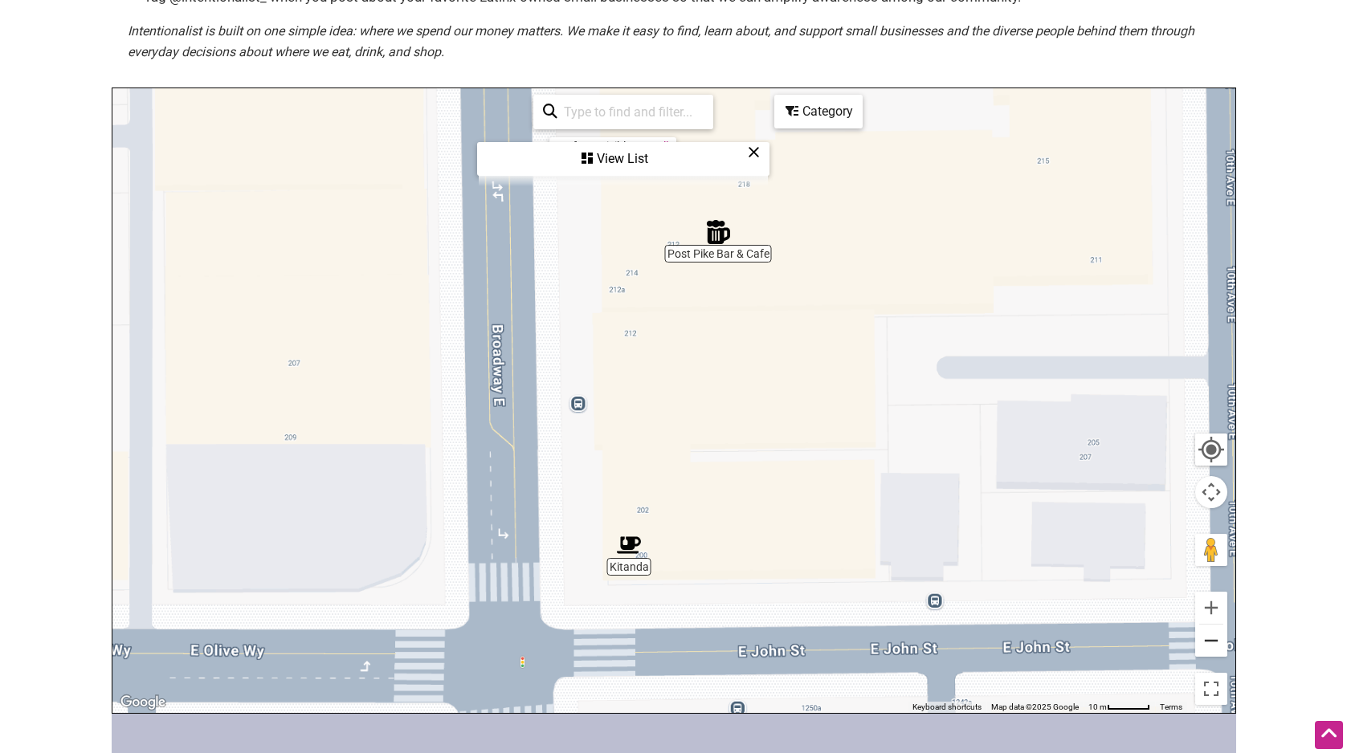
click at [1218, 655] on button "Zoom out" at bounding box center [1211, 641] width 32 height 32
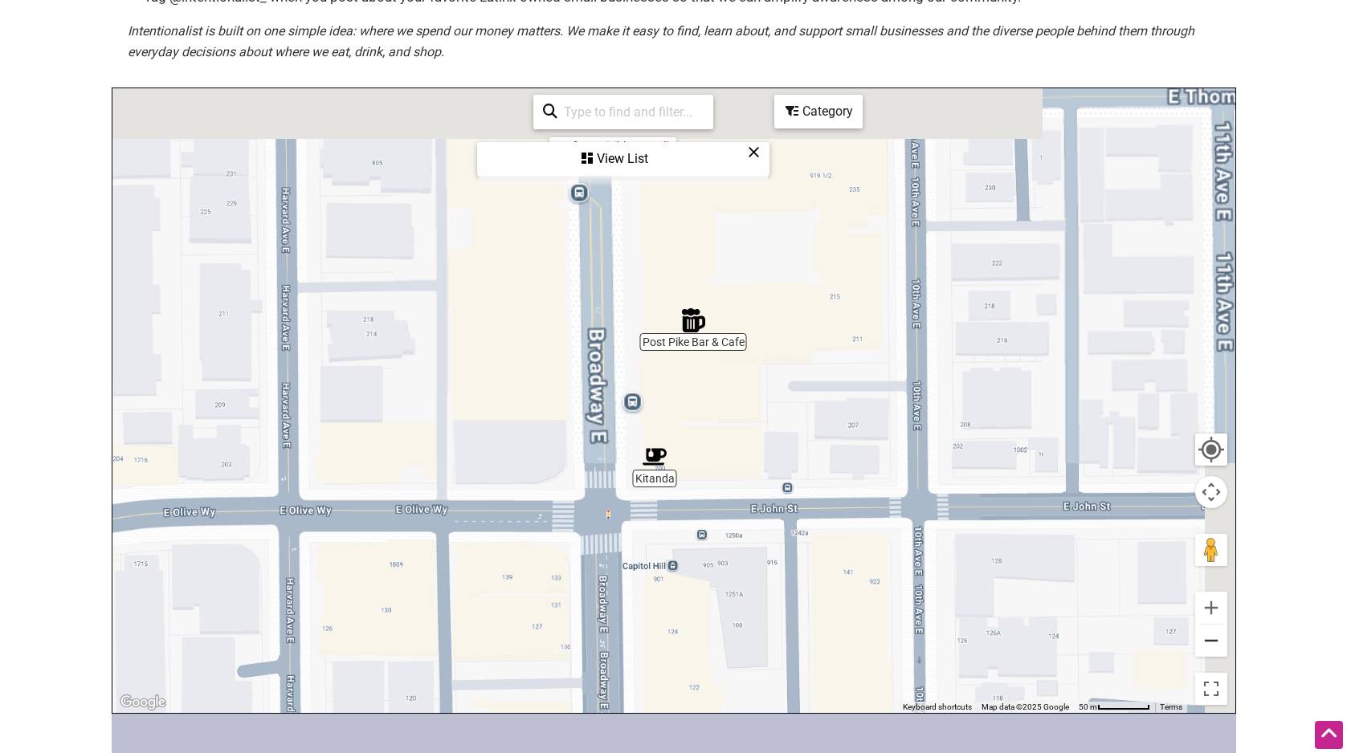
click at [1218, 655] on button "Zoom out" at bounding box center [1211, 641] width 32 height 32
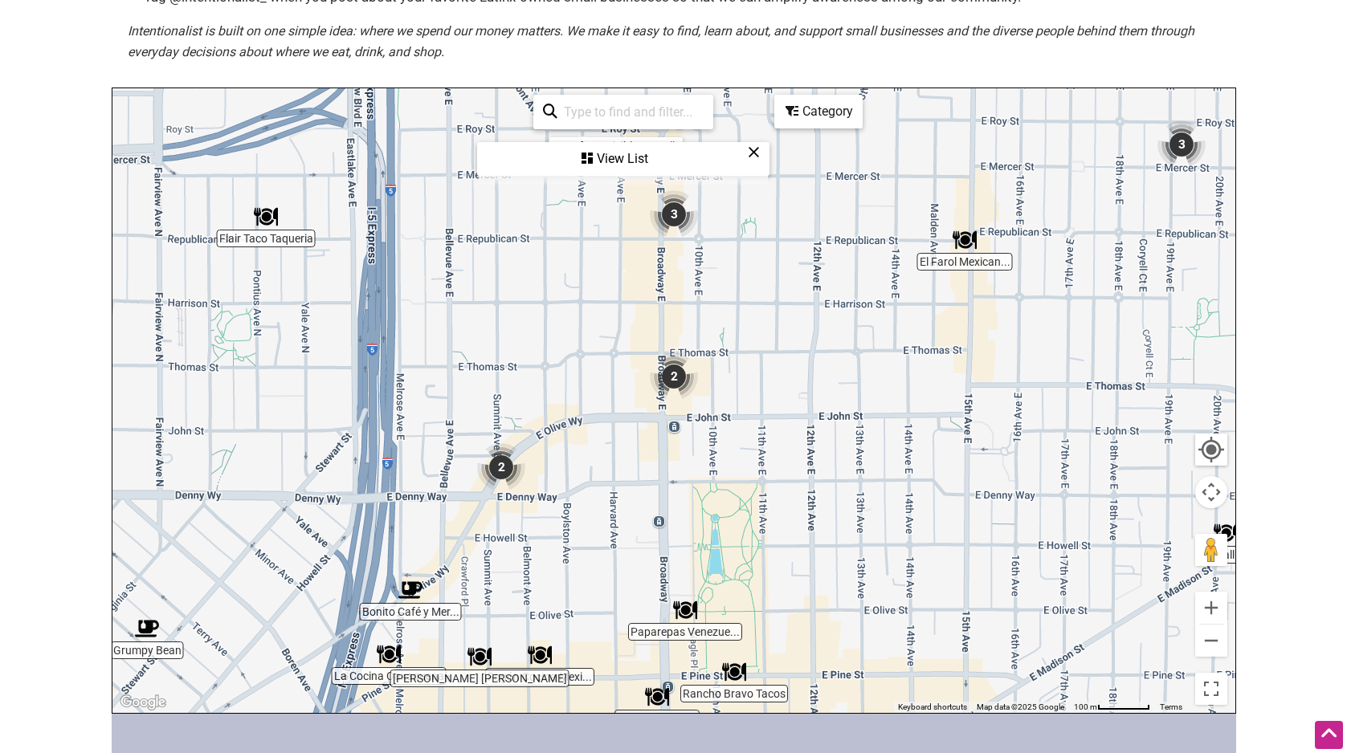
click at [839, 112] on div "Category" at bounding box center [818, 111] width 85 height 31
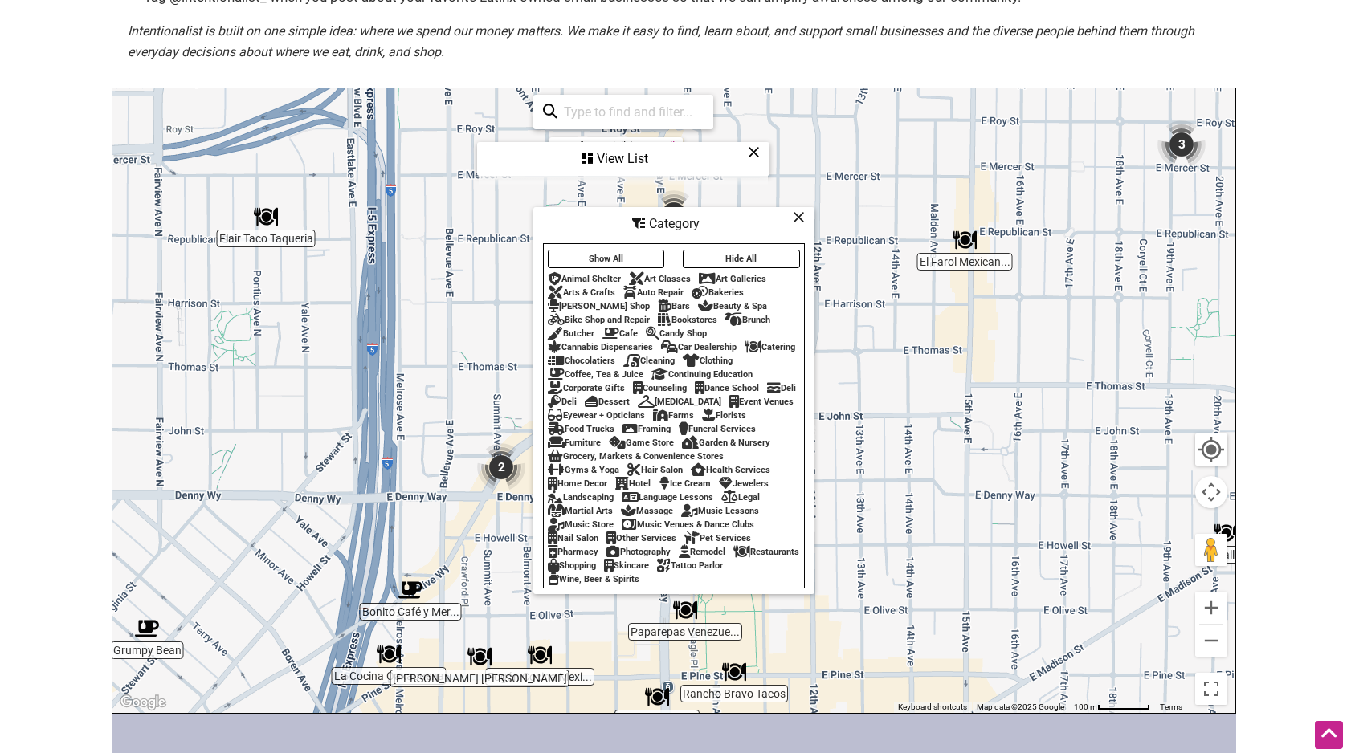
click at [605, 161] on div "View List" at bounding box center [623, 159] width 289 height 31
click at [610, 152] on link "See All" at bounding box center [610, 146] width 32 height 13
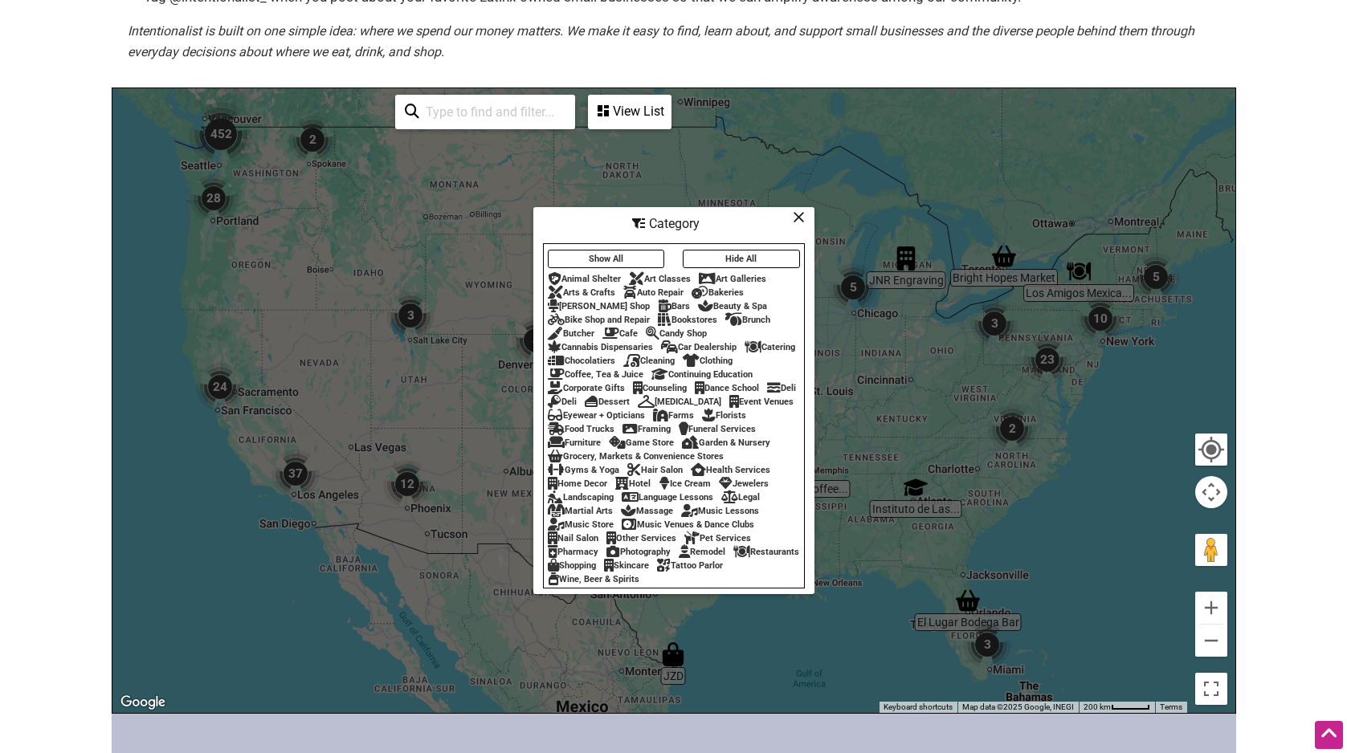
scroll to position [0, 0]
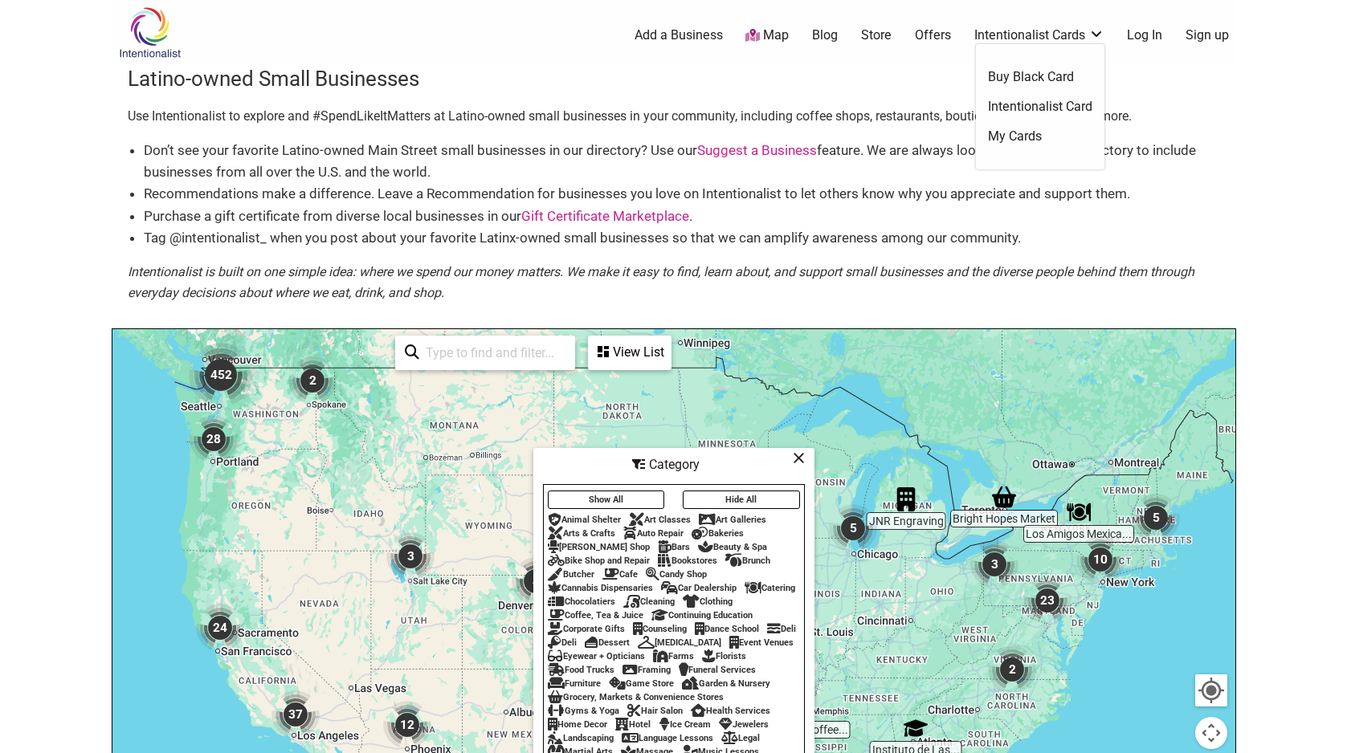
click at [1114, 23] on div "0 Add a Business Map Blog Store Offers Intentionalist Cards Buy Black Card Inte…" at bounding box center [754, 35] width 984 height 64
click at [1087, 39] on link "Intentionalist Cards" at bounding box center [1039, 36] width 130 height 18
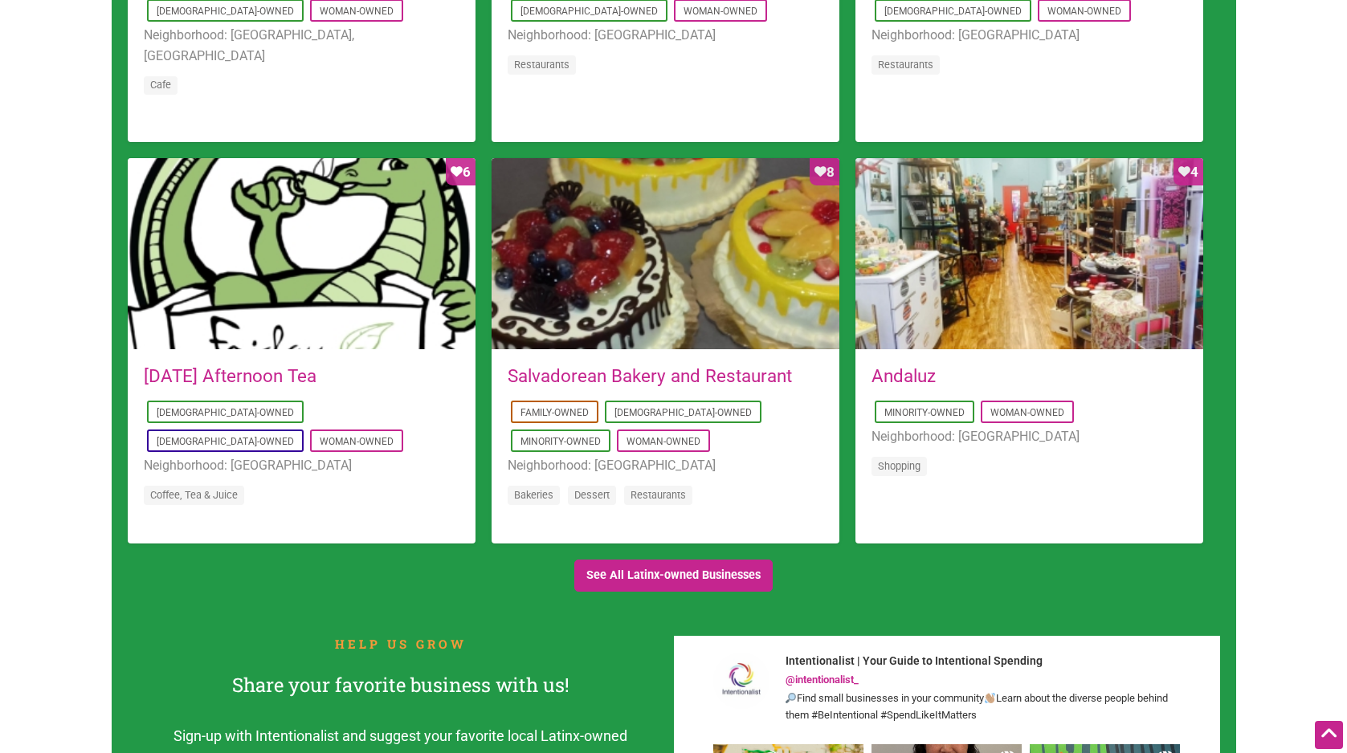
scroll to position [1205, 0]
